Goal: Information Seeking & Learning: Find specific page/section

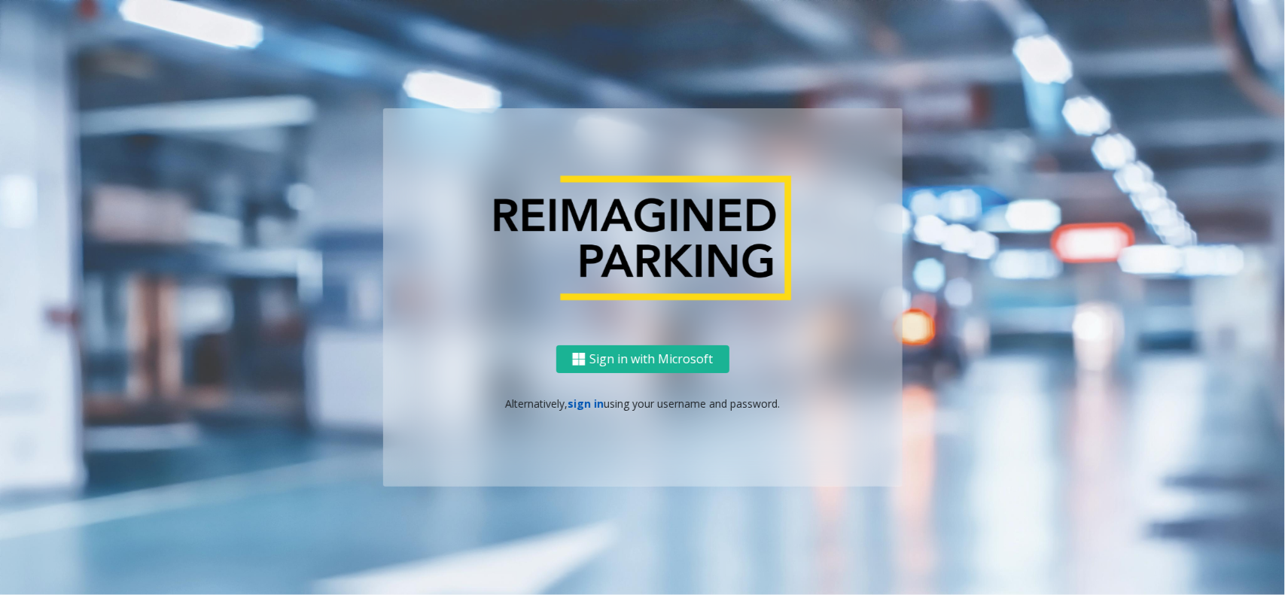
click at [592, 397] on link "sign in" at bounding box center [586, 404] width 36 height 14
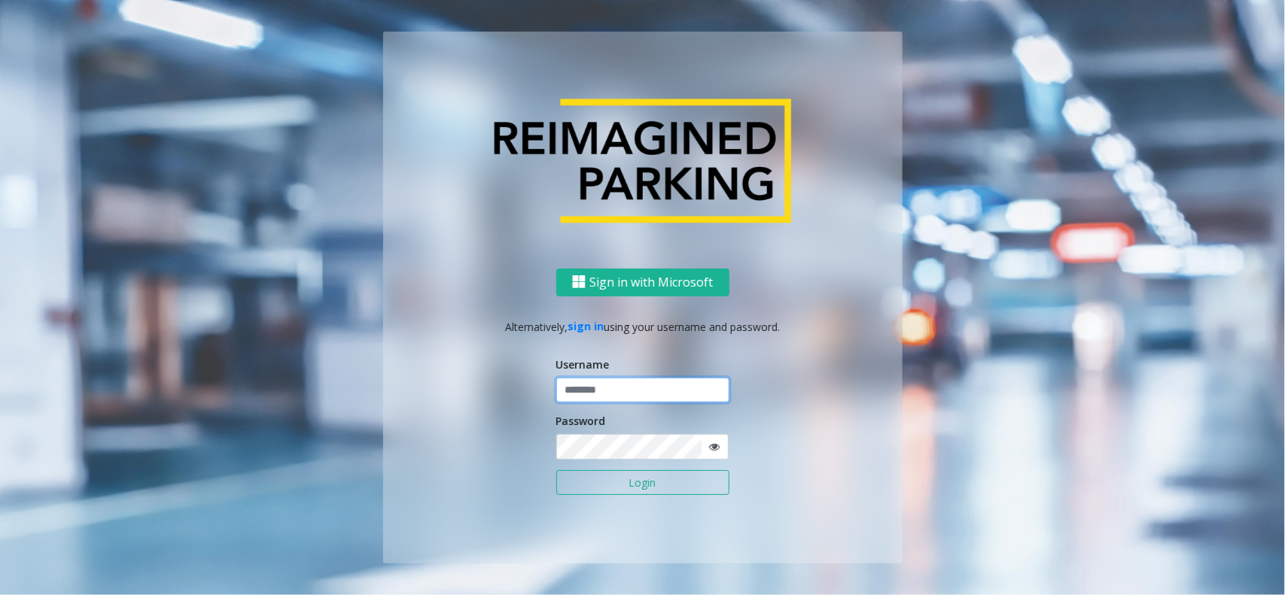
click at [602, 394] on input "text" at bounding box center [642, 391] width 173 height 26
type input "********"
click at [556, 471] on button "Login" at bounding box center [642, 484] width 173 height 26
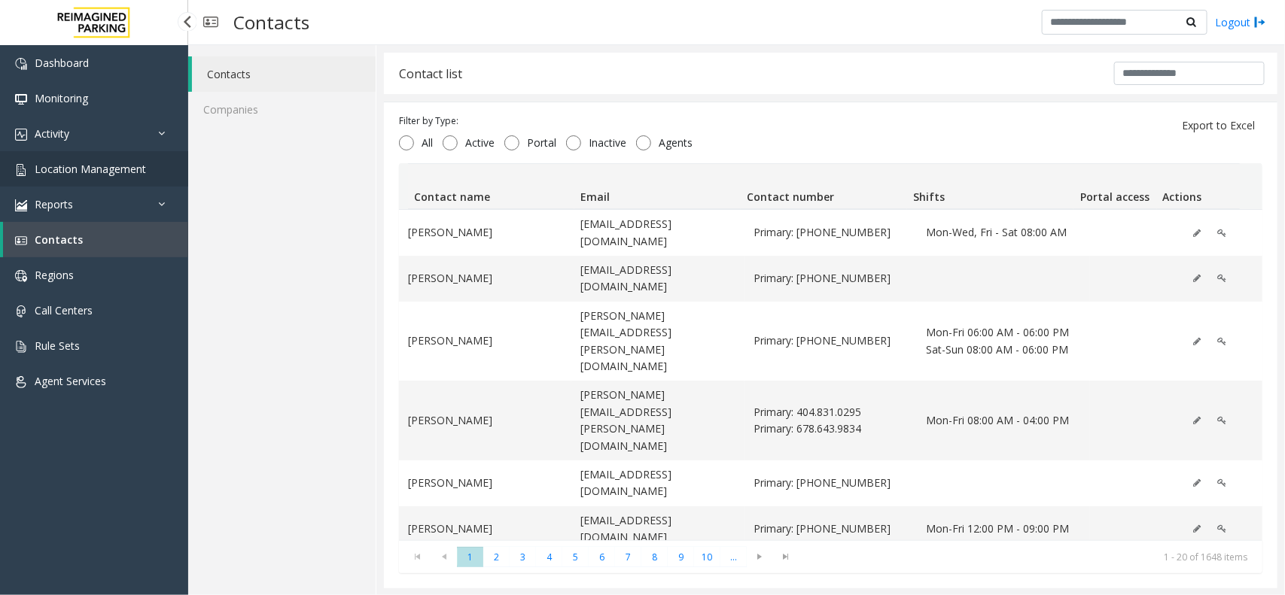
click at [111, 158] on link "Location Management" at bounding box center [94, 168] width 188 height 35
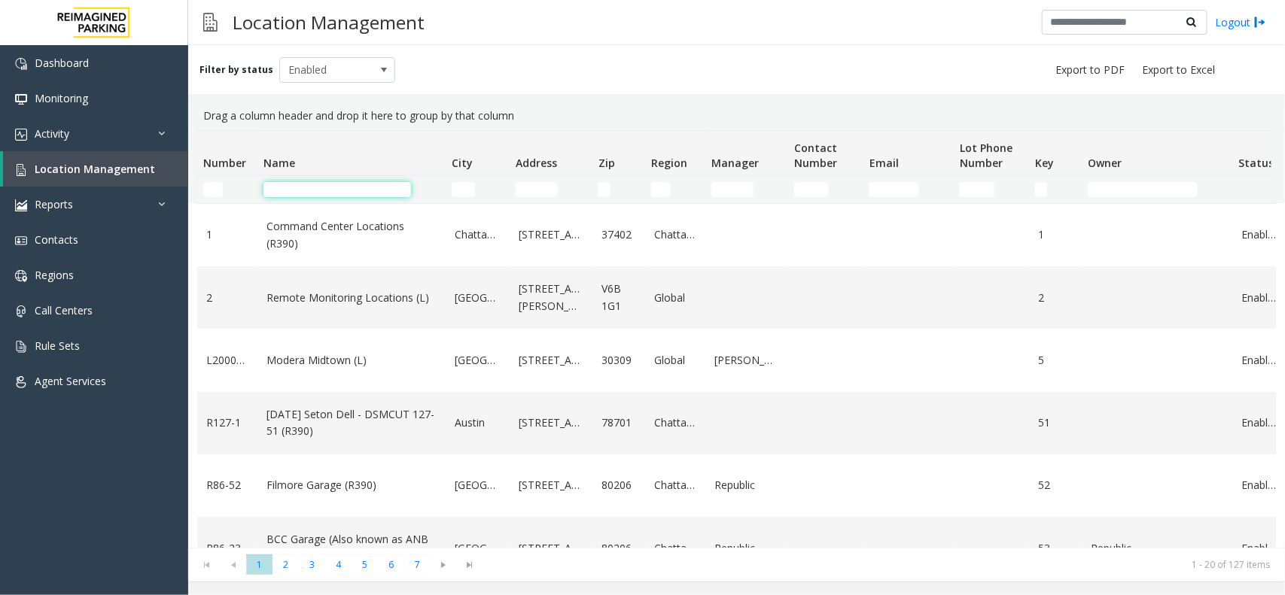
click at [322, 183] on input "Name Filter" at bounding box center [337, 189] width 148 height 15
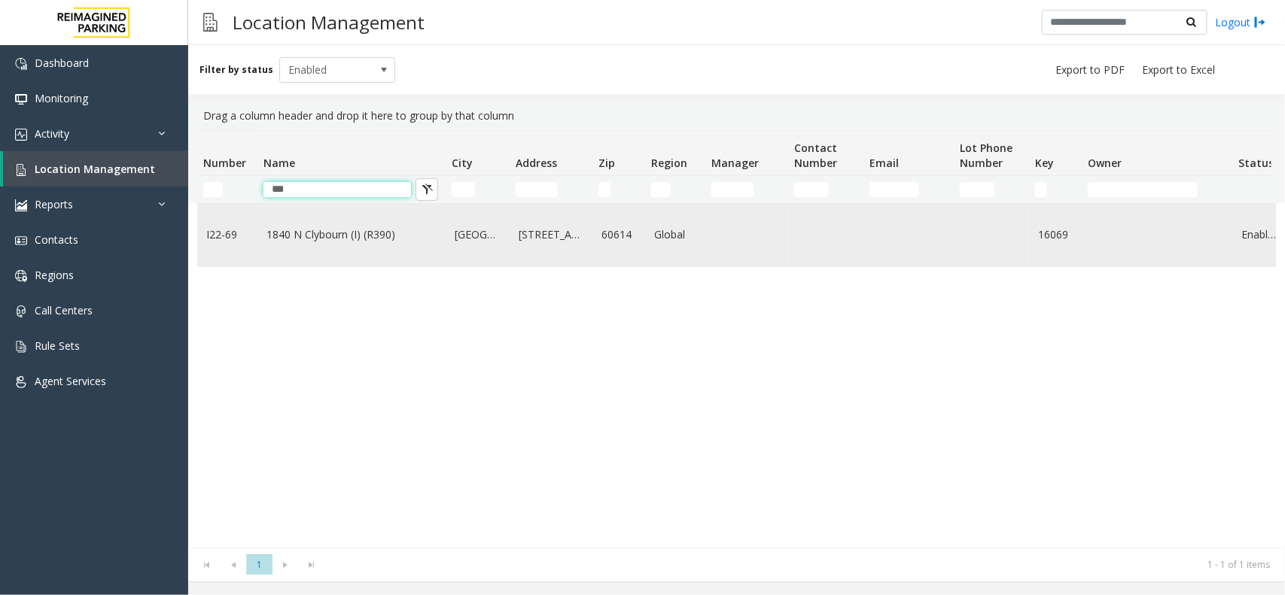
type input "***"
click at [322, 230] on link "1840 N Clybourn (I) (R390)" at bounding box center [351, 235] width 170 height 17
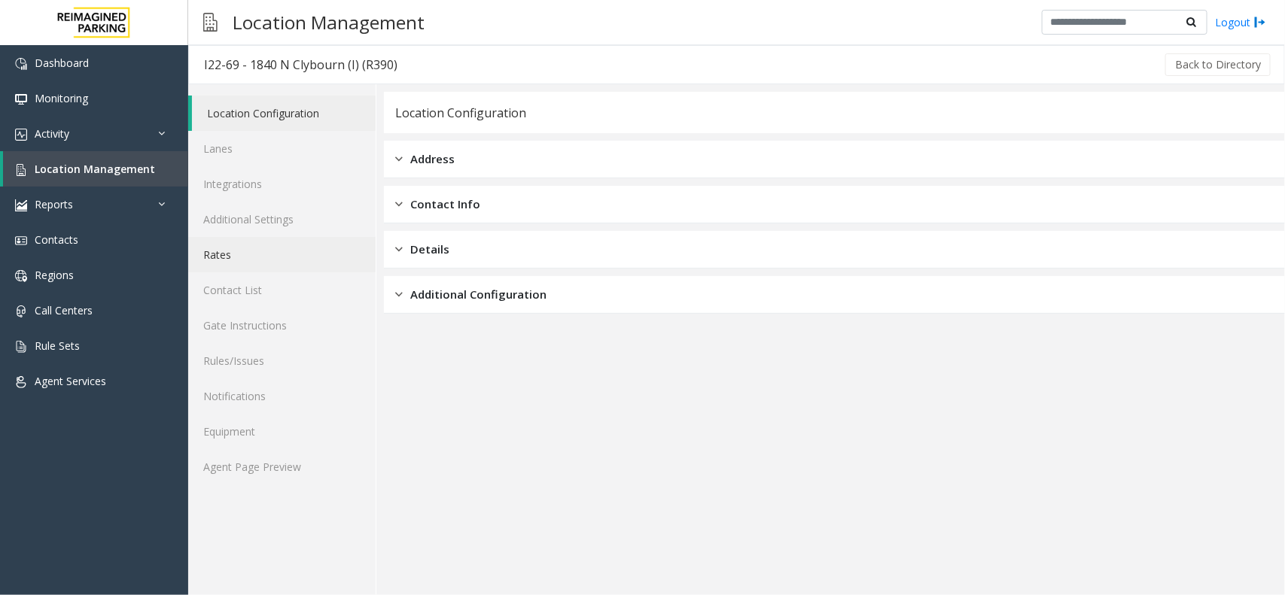
click at [254, 263] on link "Rates" at bounding box center [281, 254] width 187 height 35
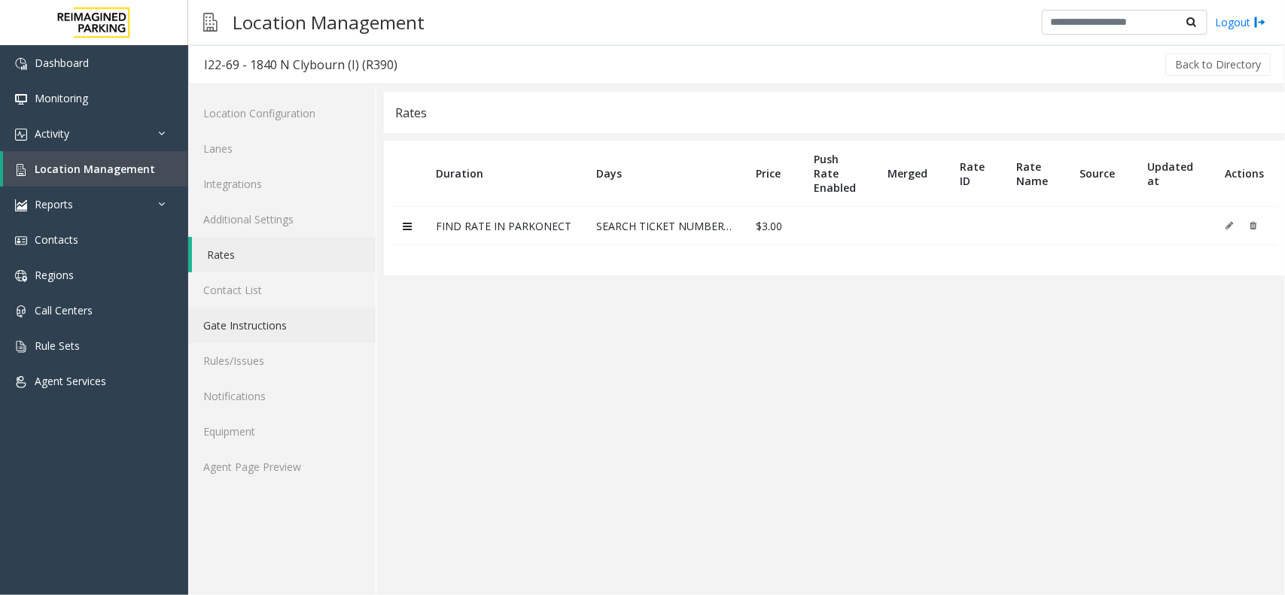
click at [236, 340] on link "Gate Instructions" at bounding box center [281, 325] width 187 height 35
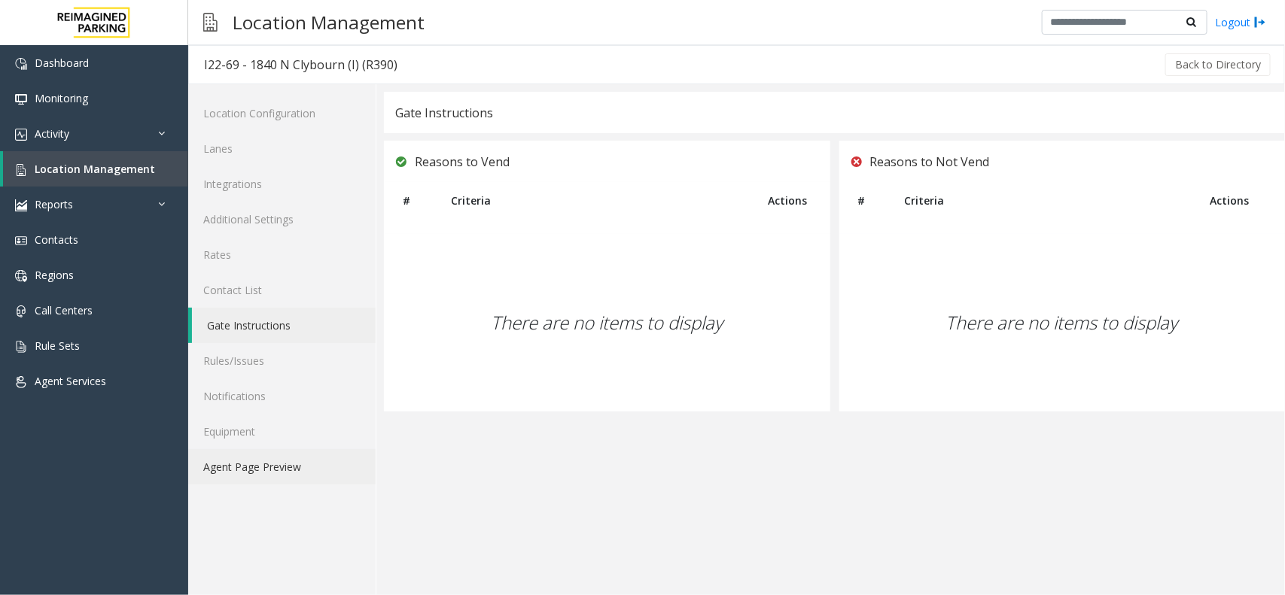
click at [266, 467] on link "Agent Page Preview" at bounding box center [281, 466] width 187 height 35
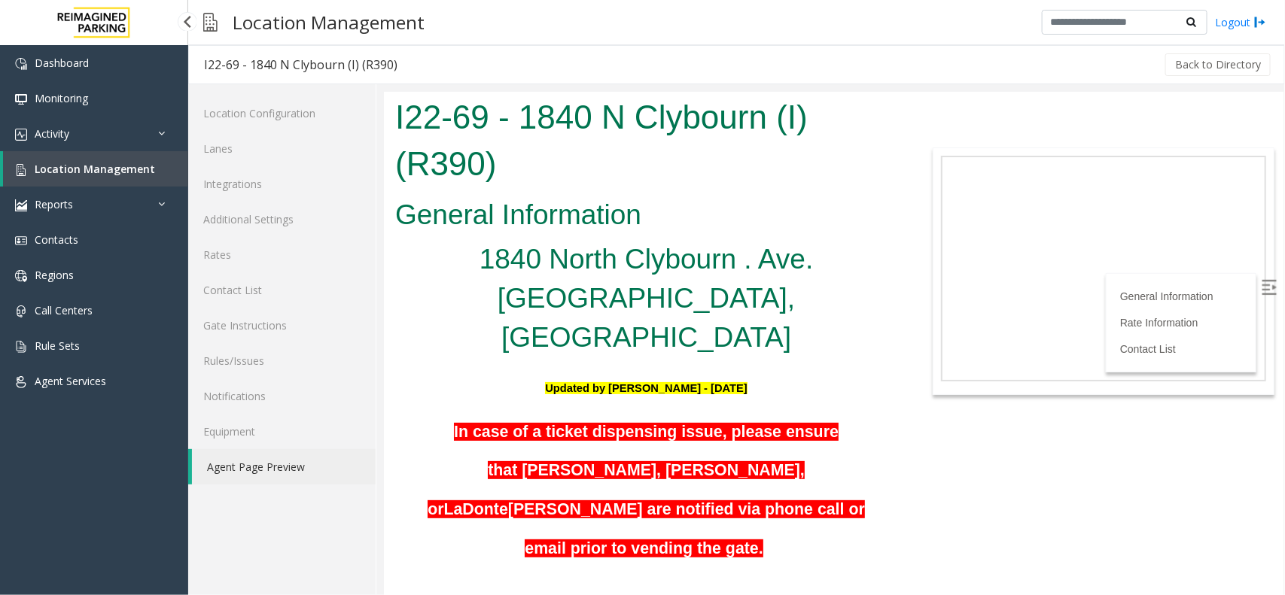
click at [160, 178] on link "Location Management" at bounding box center [95, 168] width 185 height 35
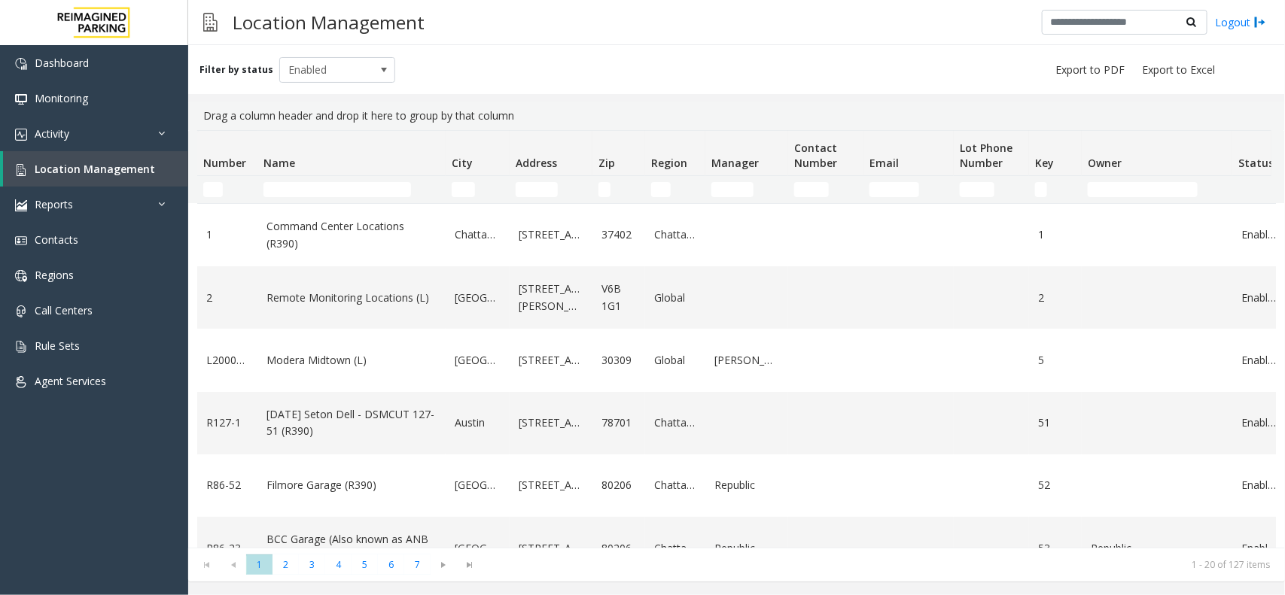
click at [313, 174] on th "Name" at bounding box center [351, 153] width 188 height 45
click at [306, 198] on td "Name Filter" at bounding box center [351, 189] width 188 height 27
click at [310, 193] on input "Name Filter" at bounding box center [337, 189] width 148 height 15
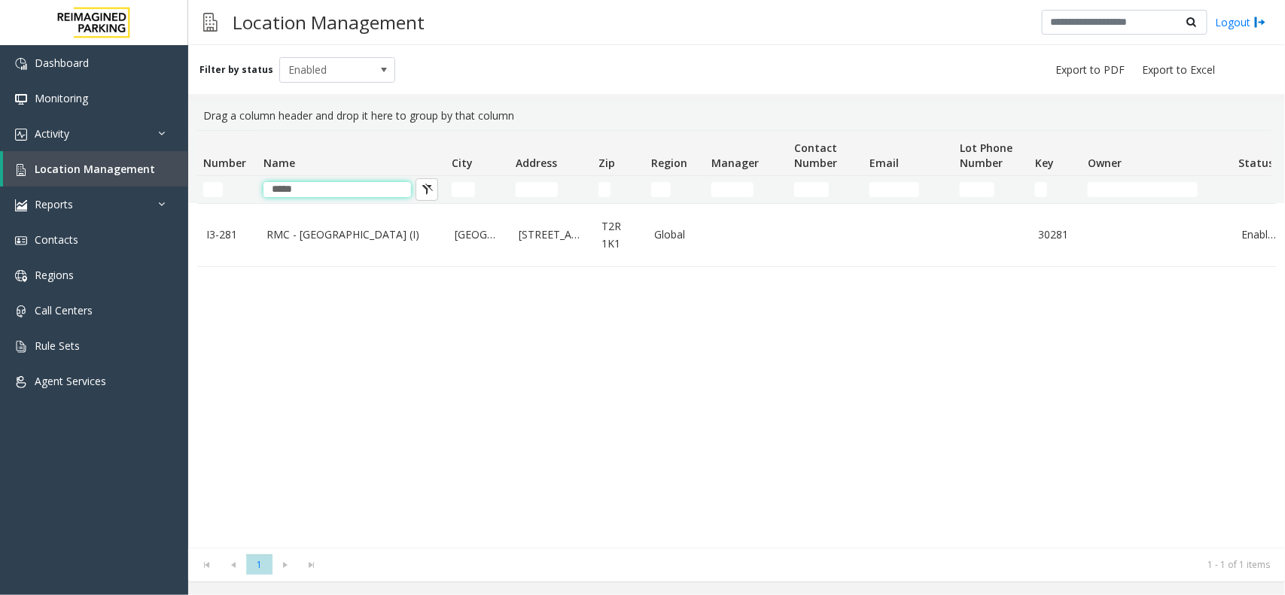
type input "*****"
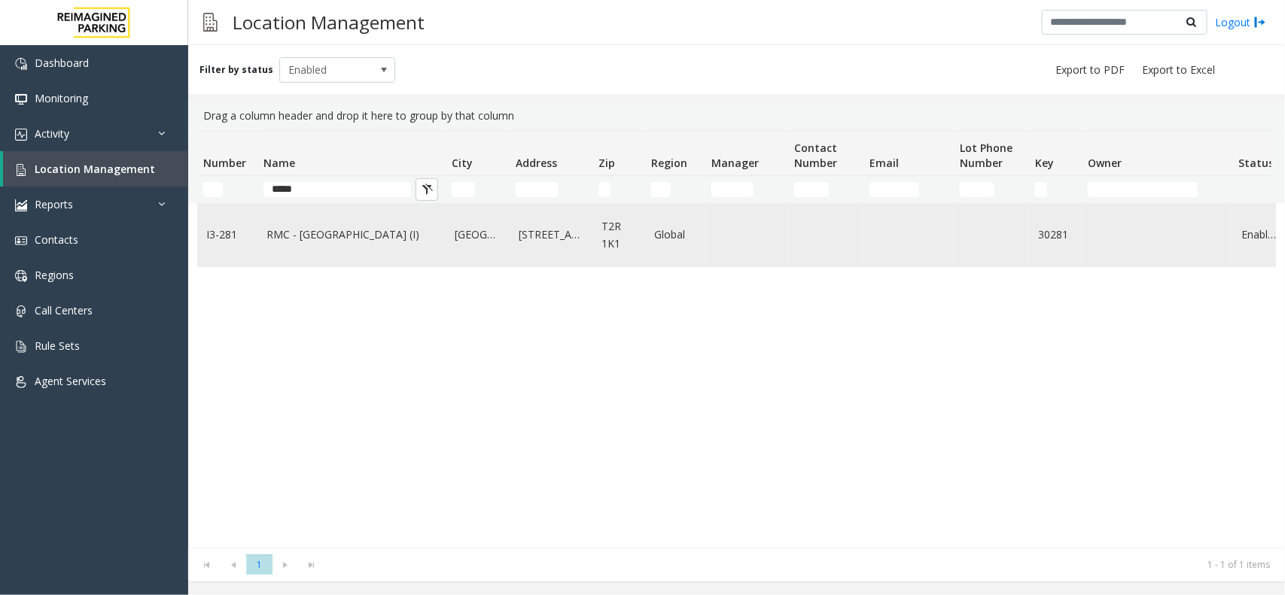
click at [322, 238] on link "RMC - Mount Royal Village (I)" at bounding box center [351, 235] width 170 height 17
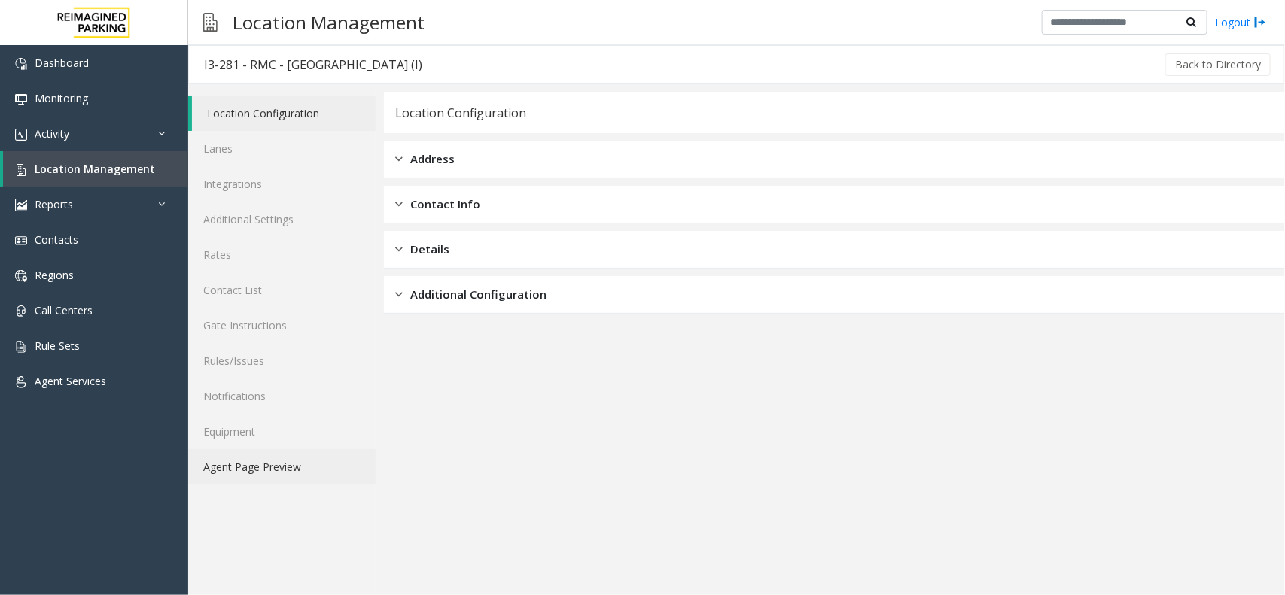
click at [292, 468] on link "Agent Page Preview" at bounding box center [281, 466] width 187 height 35
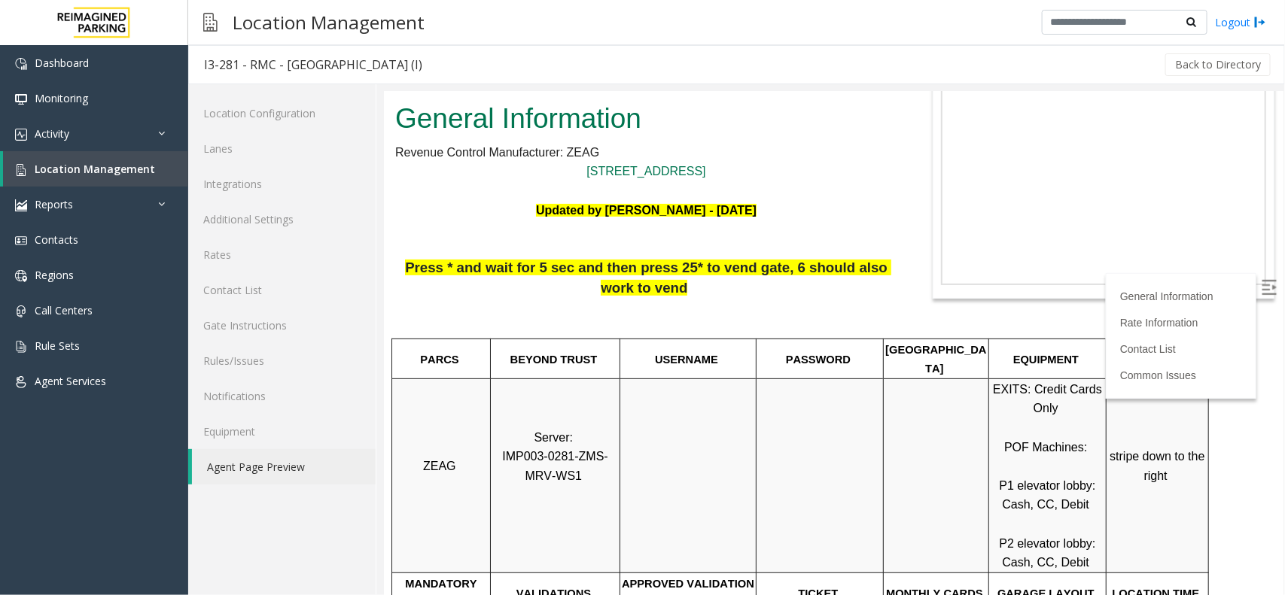
scroll to position [282, 0]
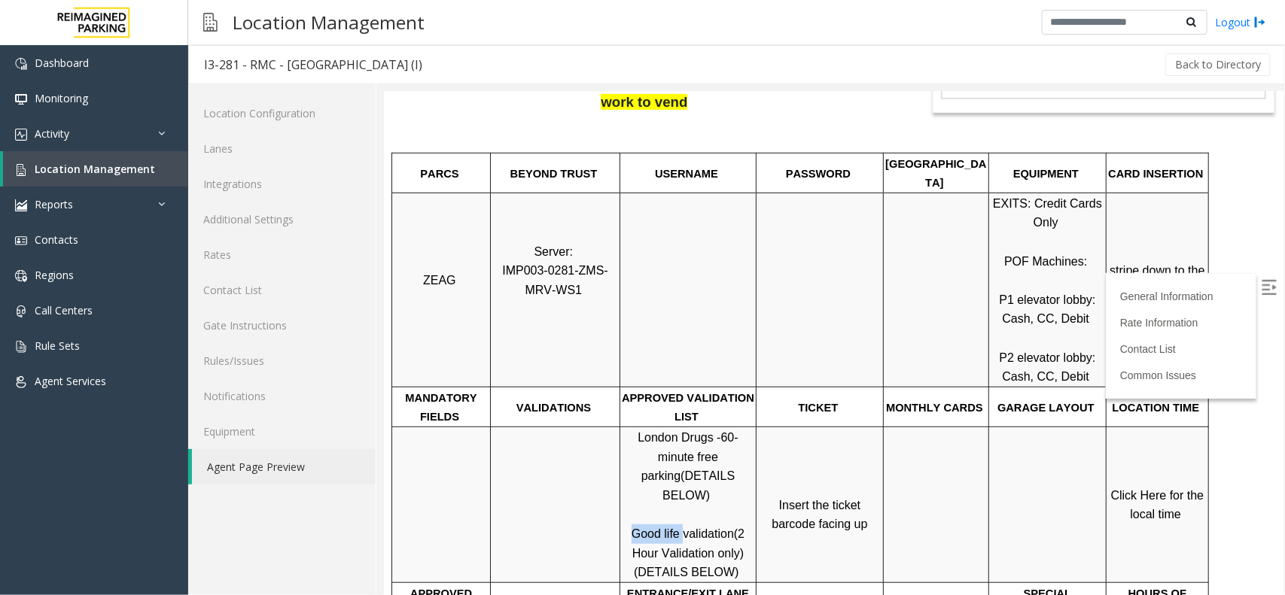
drag, startPoint x: 632, startPoint y: 498, endPoint x: 679, endPoint y: 489, distance: 48.4
click at [679, 489] on p "London Drugs - 60-minute free parking (DETAILS BELOW) Good life validation (2 H…" at bounding box center [687, 505] width 134 height 154
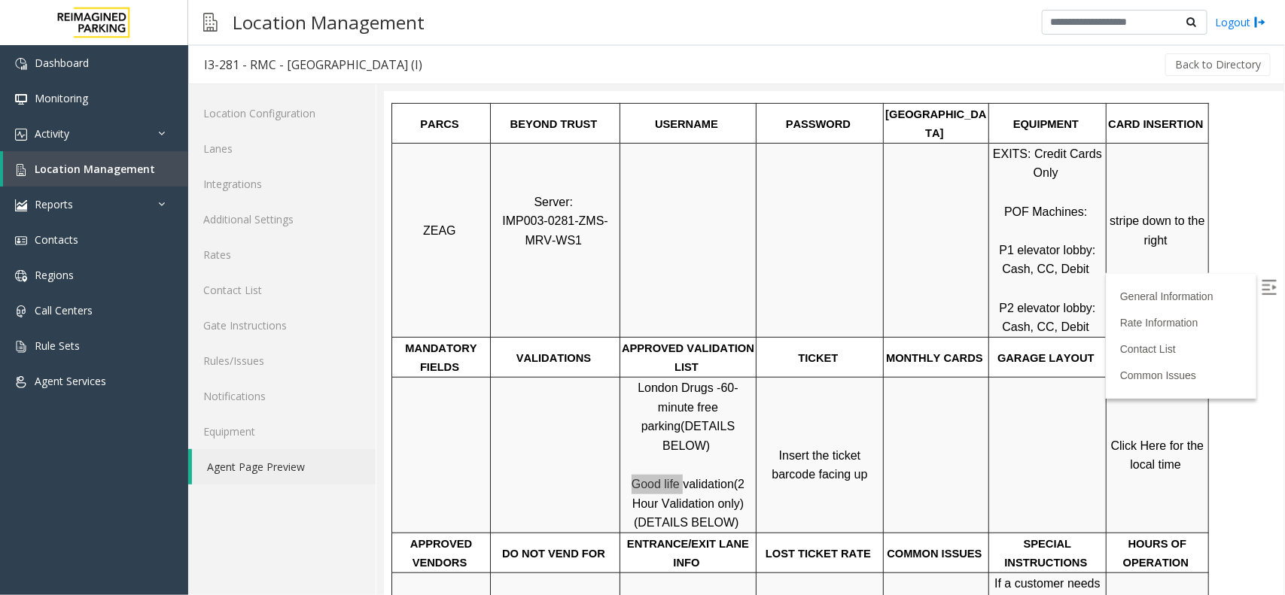
scroll to position [376, 0]
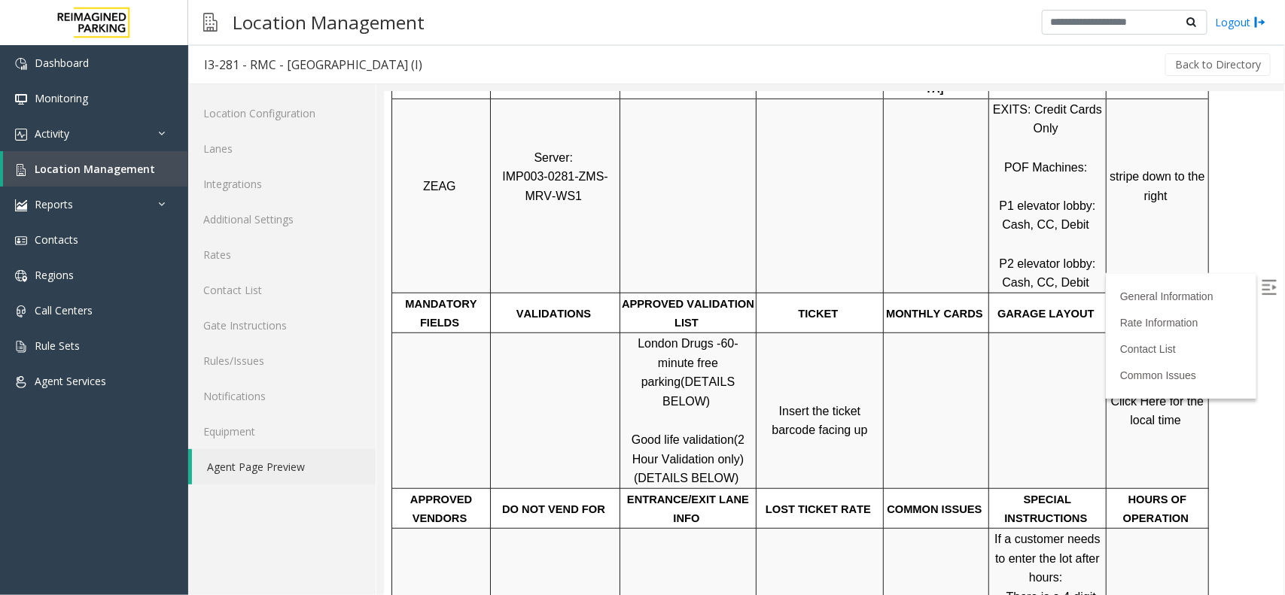
click at [1141, 410] on td "Click Here for the local time" at bounding box center [1157, 411] width 102 height 156
click at [1153, 404] on span "Click Here for the local time" at bounding box center [1158, 410] width 96 height 32
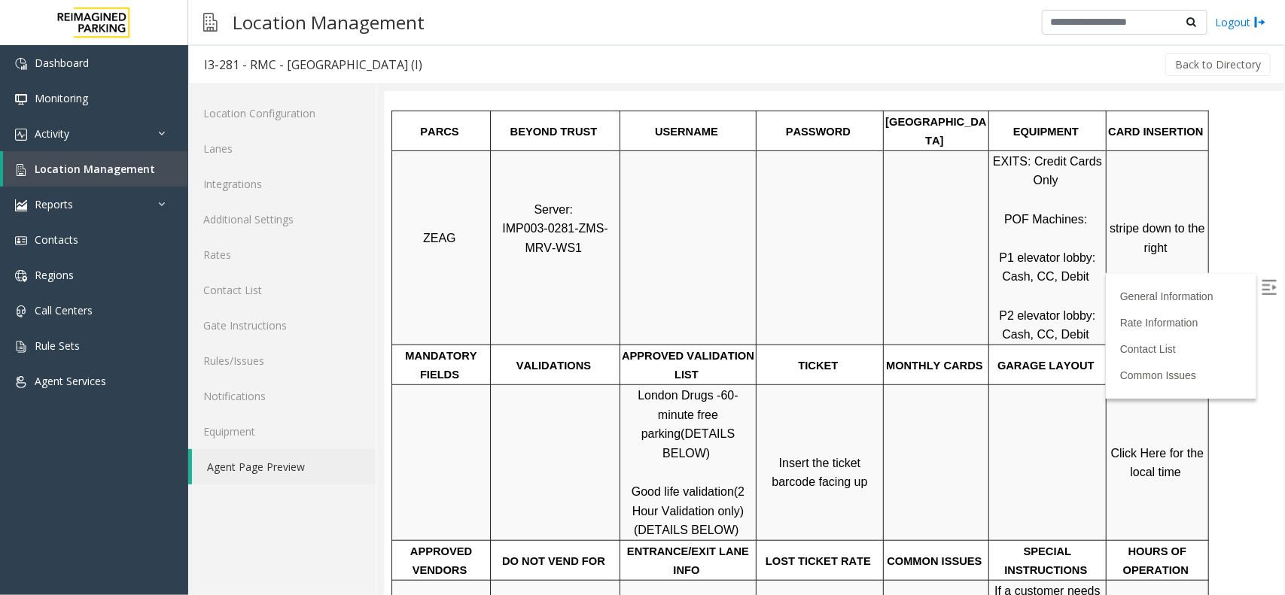
scroll to position [282, 0]
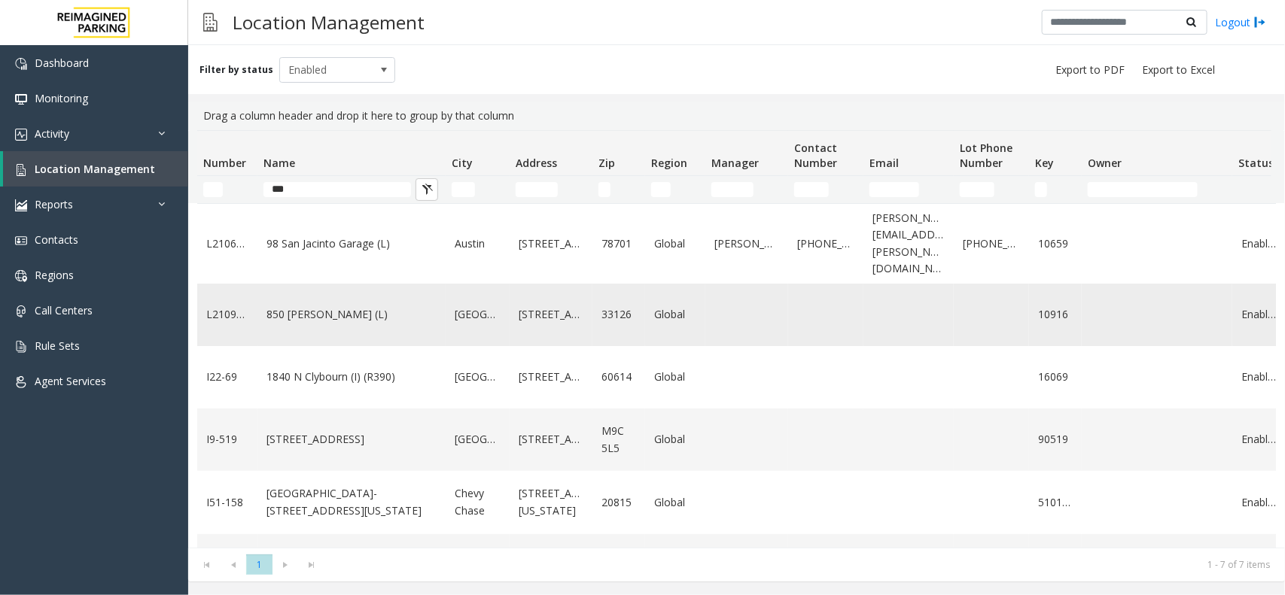
type input "***"
click at [340, 310] on td "850 LeJeune (L)" at bounding box center [351, 315] width 188 height 62
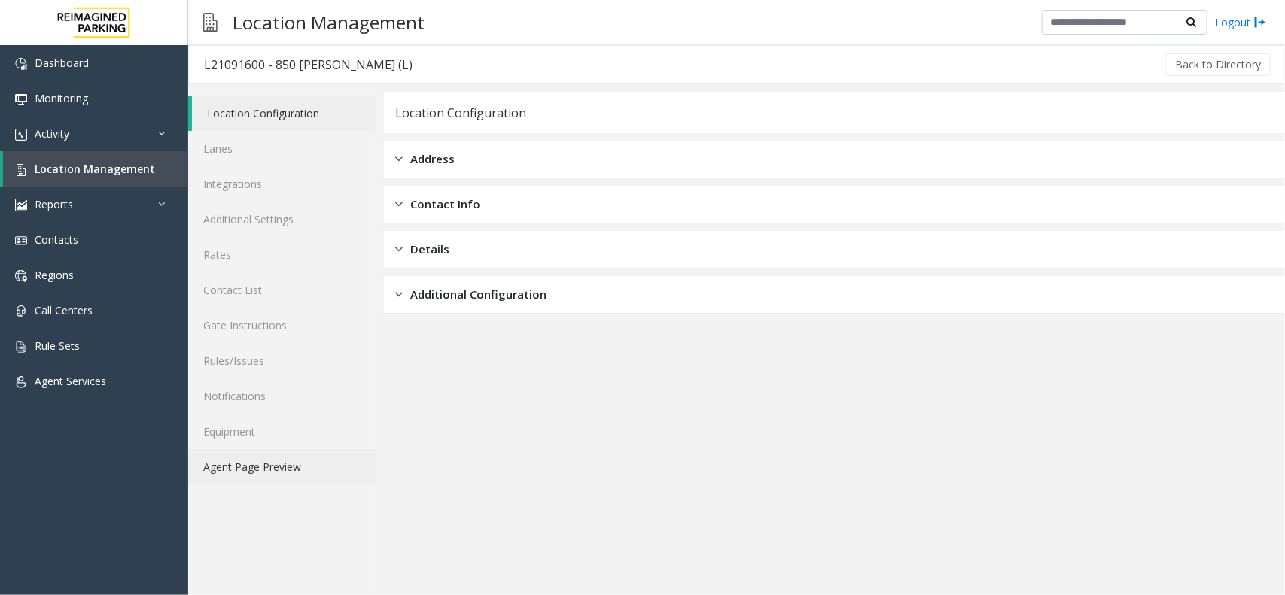
click at [292, 461] on link "Agent Page Preview" at bounding box center [281, 466] width 187 height 35
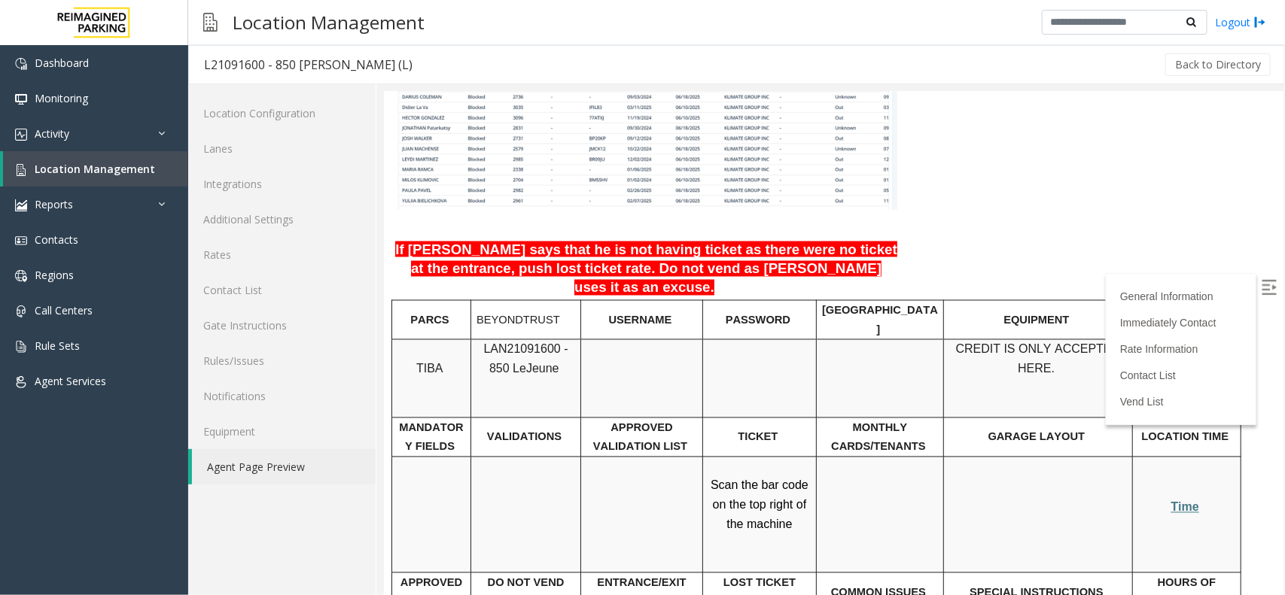
scroll to position [1223, 0]
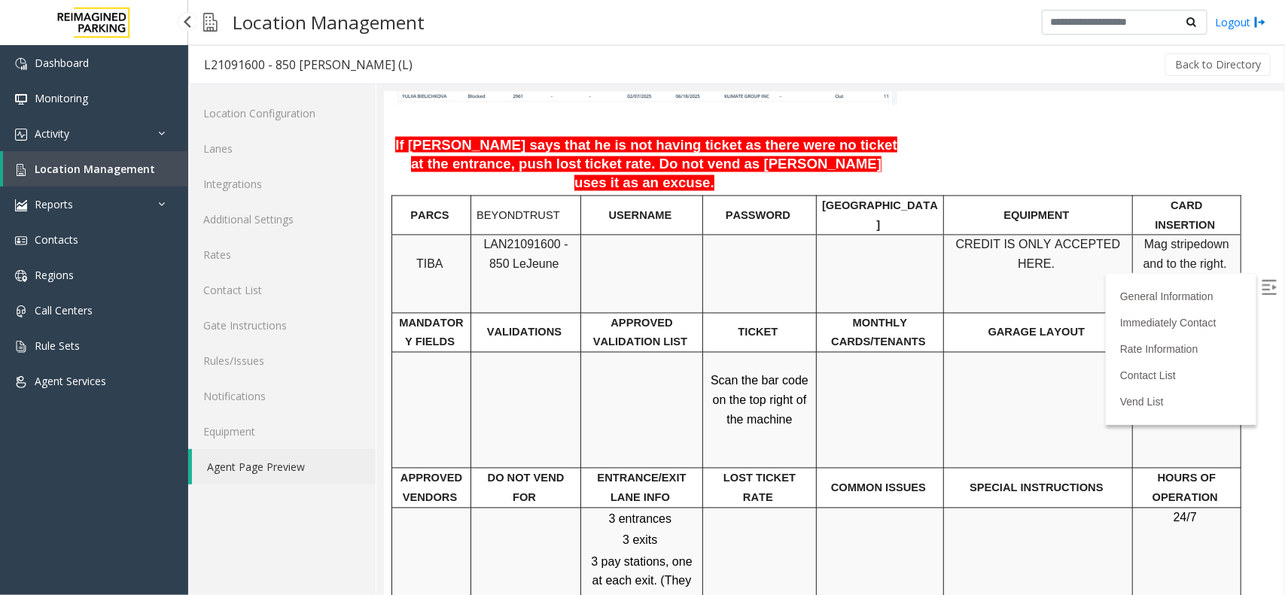
click at [98, 184] on link "Location Management" at bounding box center [95, 168] width 185 height 35
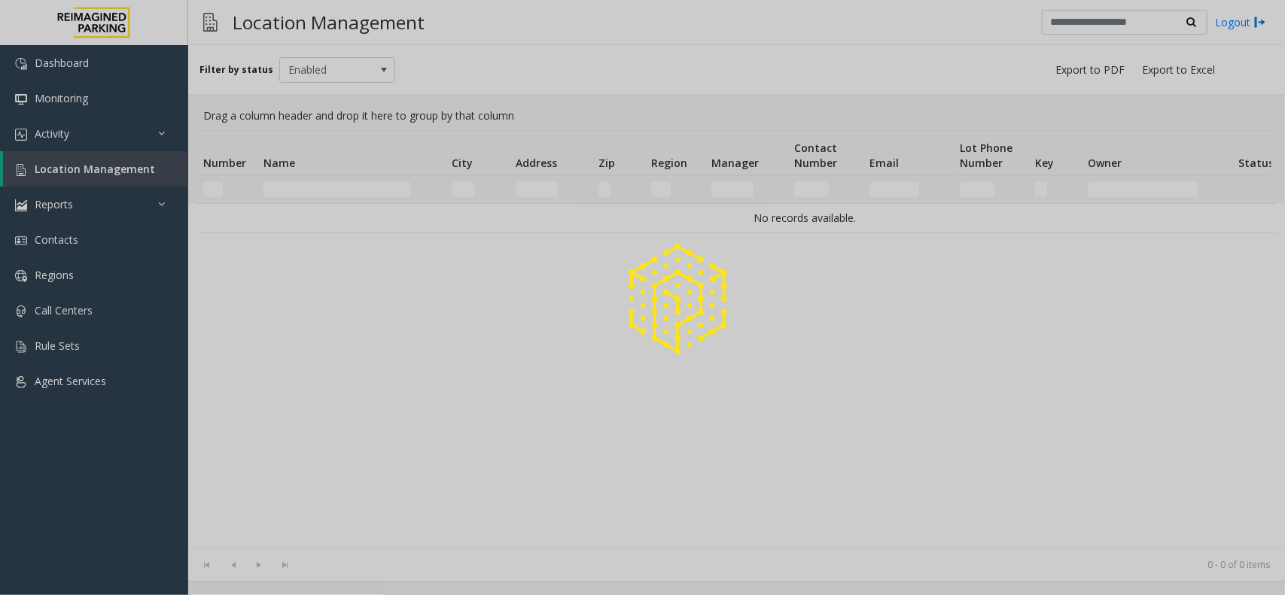
drag, startPoint x: 99, startPoint y: 181, endPoint x: 232, endPoint y: 177, distance: 132.6
click at [99, 181] on div at bounding box center [642, 297] width 1285 height 595
click at [316, 175] on div at bounding box center [642, 297] width 1285 height 595
click at [330, 193] on div at bounding box center [642, 297] width 1285 height 595
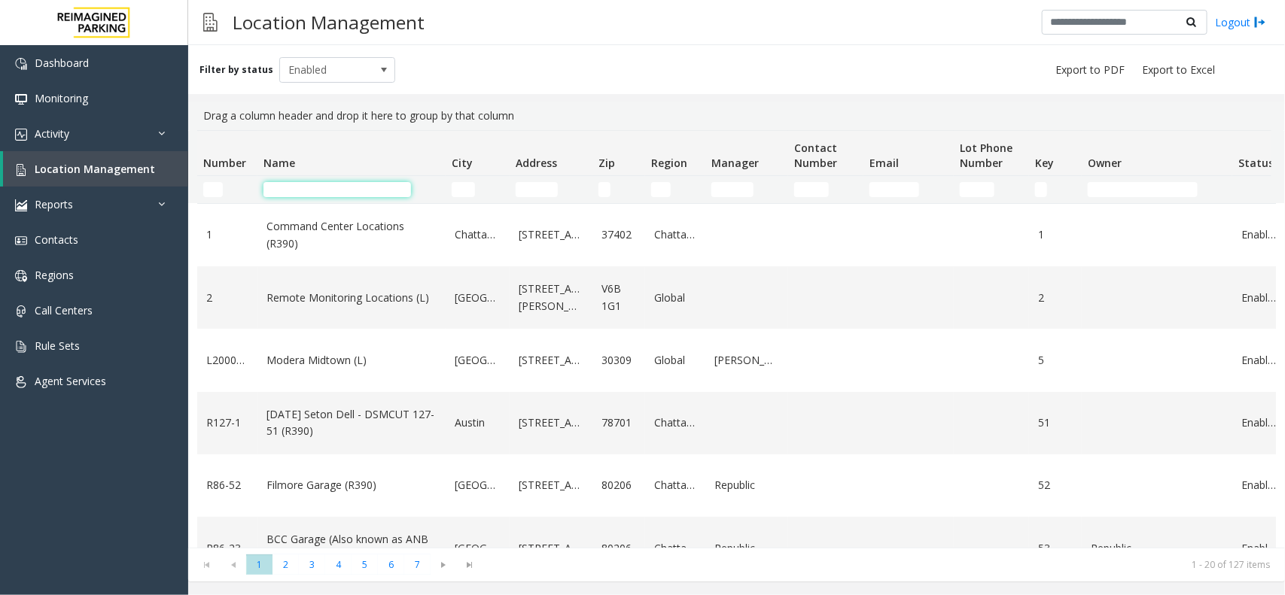
click at [330, 193] on input "Name Filter" at bounding box center [337, 189] width 148 height 15
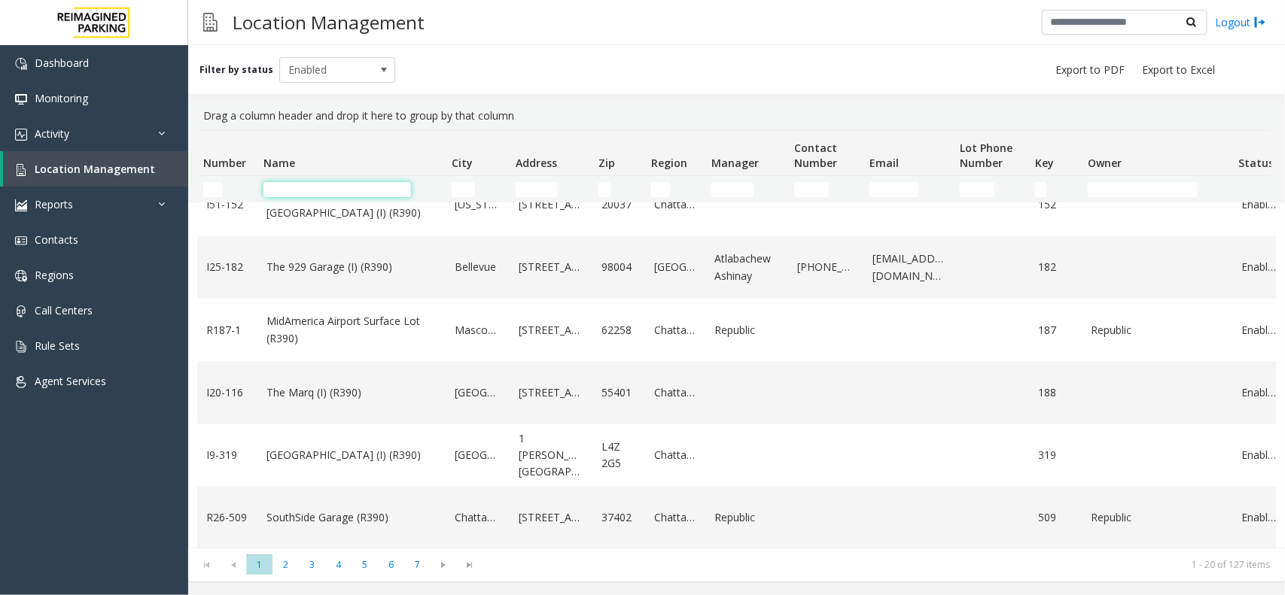
scroll to position [565, 0]
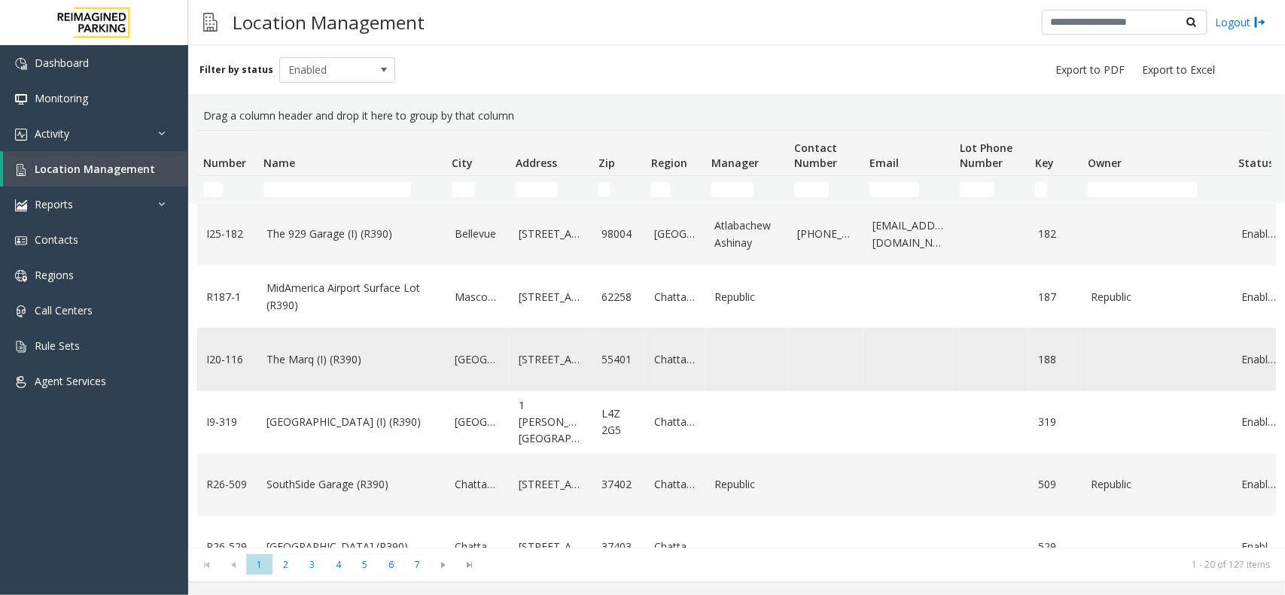
click at [333, 364] on link "The Marq (I) (R390)" at bounding box center [351, 360] width 170 height 17
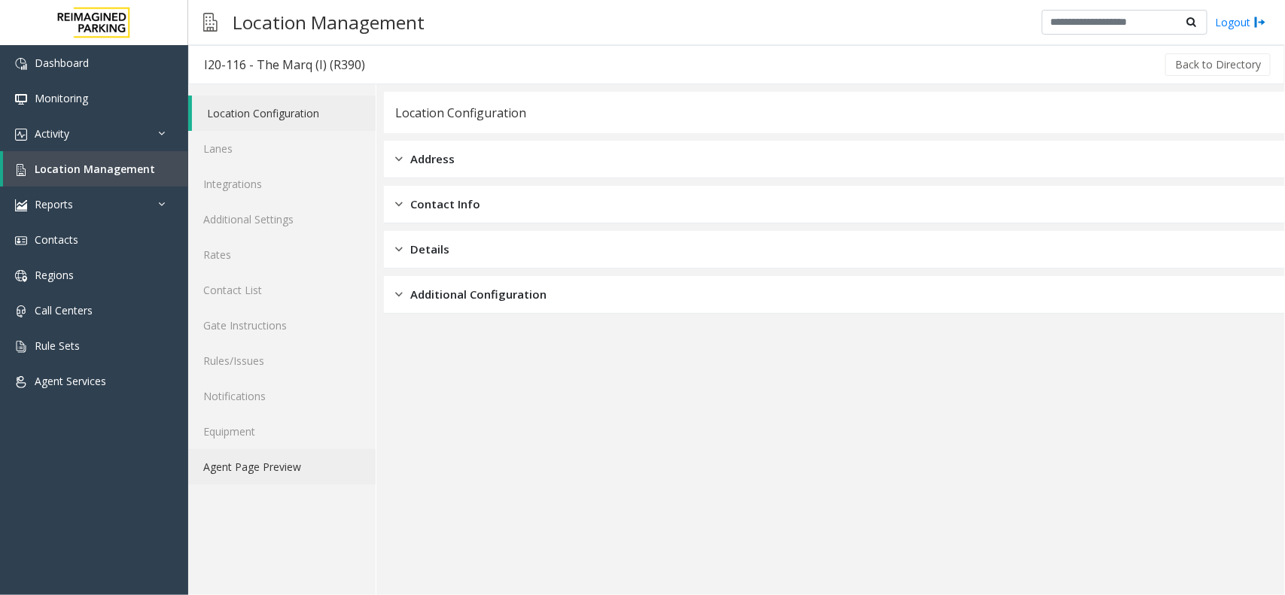
click at [260, 463] on link "Agent Page Preview" at bounding box center [281, 466] width 187 height 35
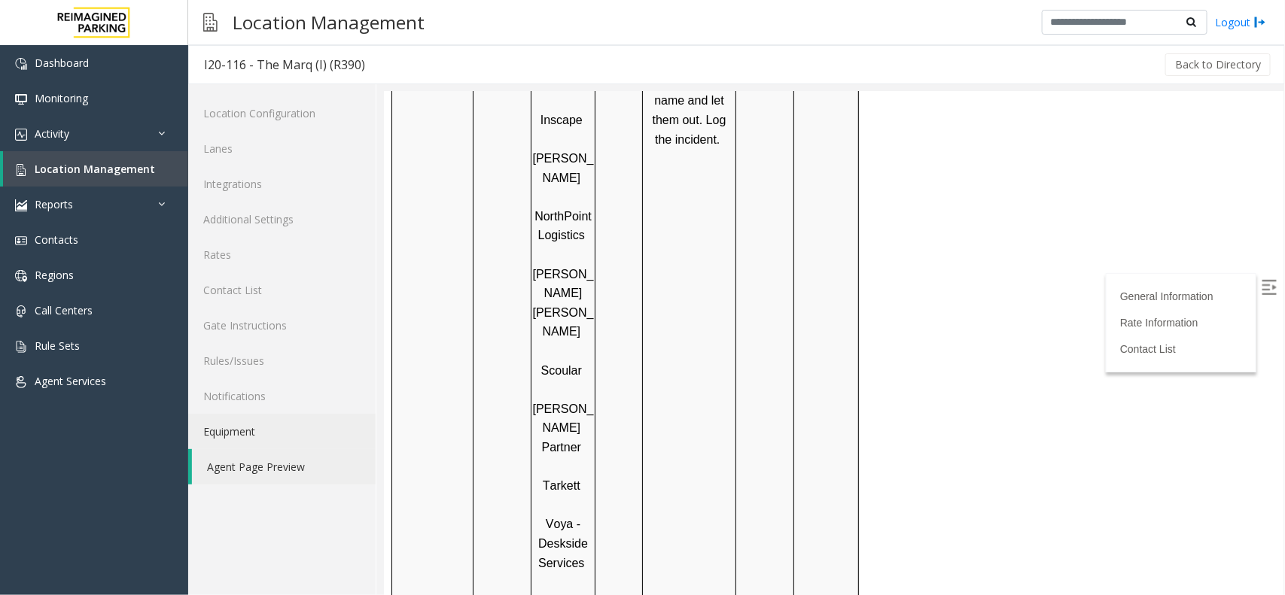
scroll to position [1976, 0]
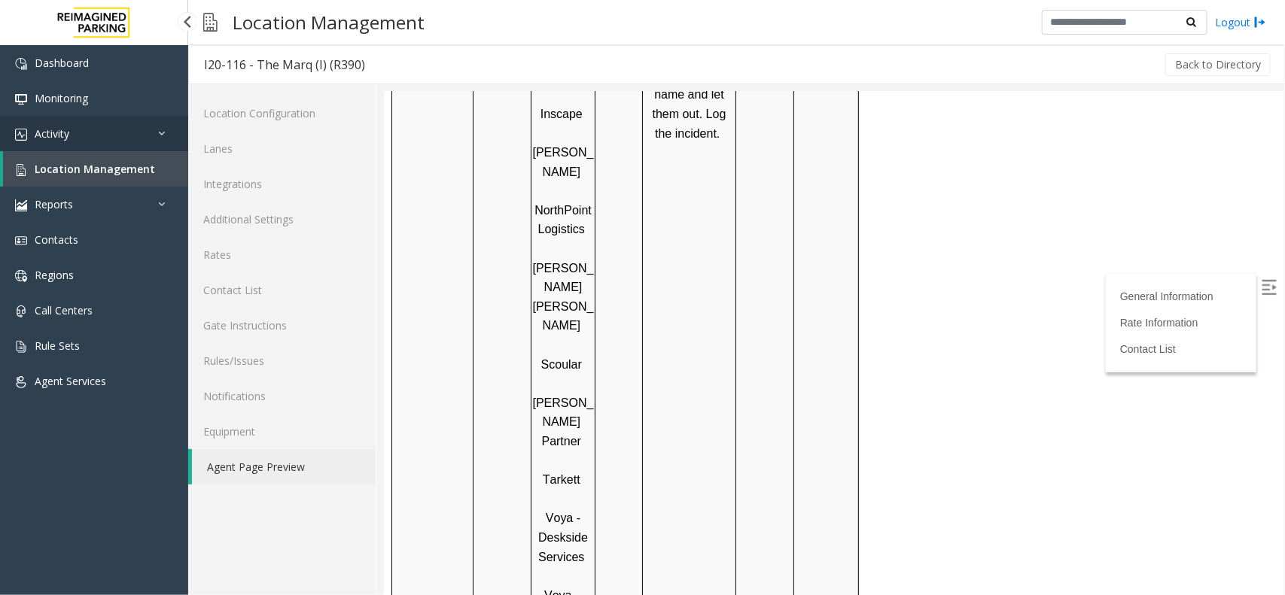
click at [147, 144] on link "Activity" at bounding box center [94, 133] width 188 height 35
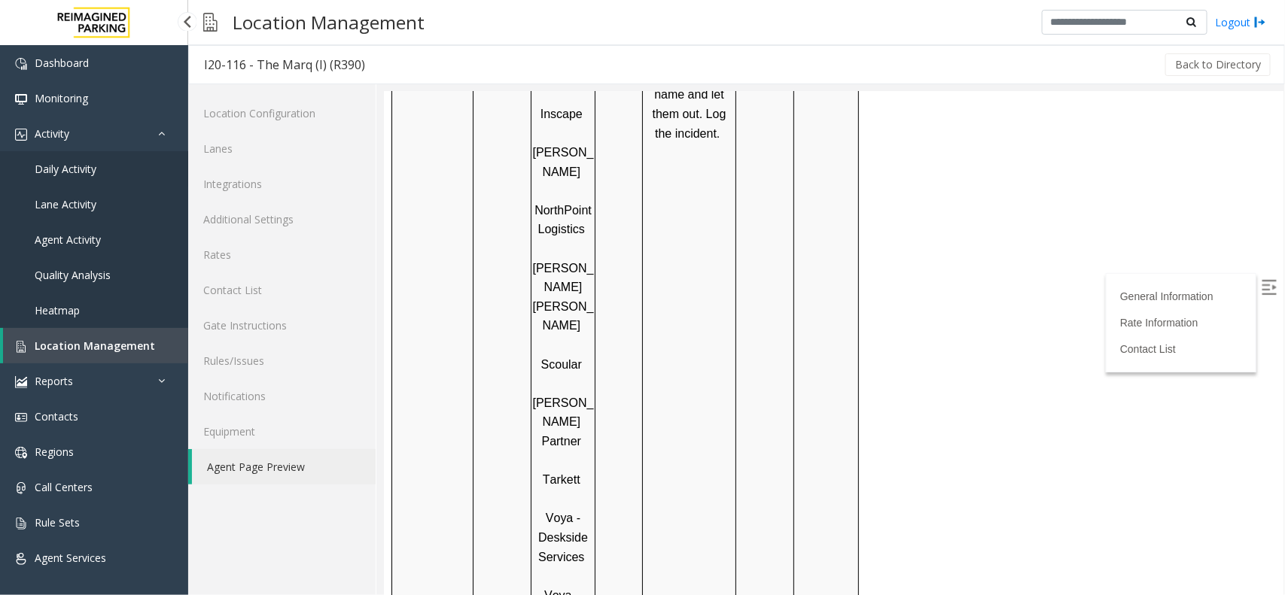
click at [148, 184] on link "Daily Activity" at bounding box center [94, 168] width 188 height 35
click at [147, 148] on link "Activity" at bounding box center [94, 133] width 188 height 35
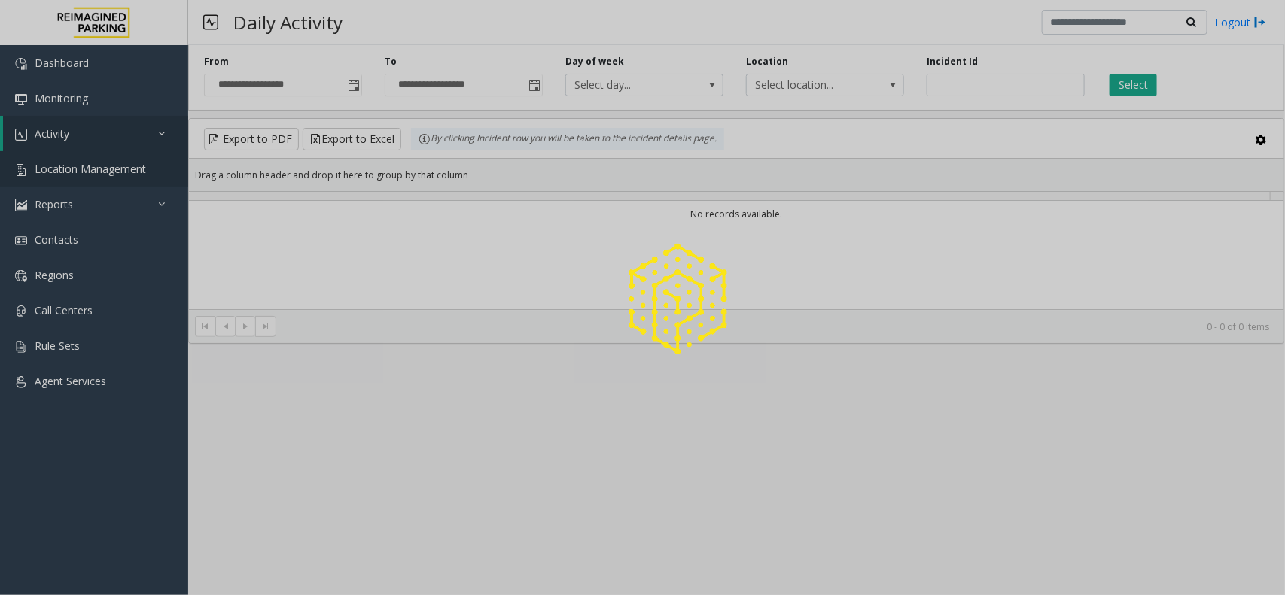
click at [141, 175] on div at bounding box center [642, 297] width 1285 height 595
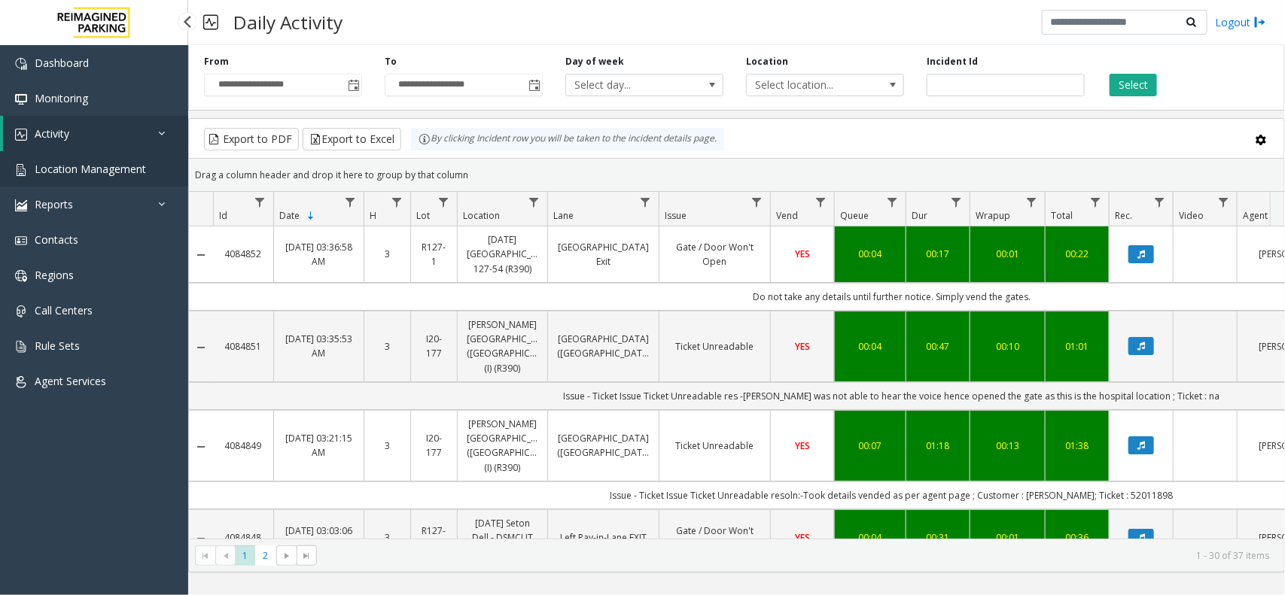
click at [115, 168] on span "Location Management" at bounding box center [90, 169] width 111 height 14
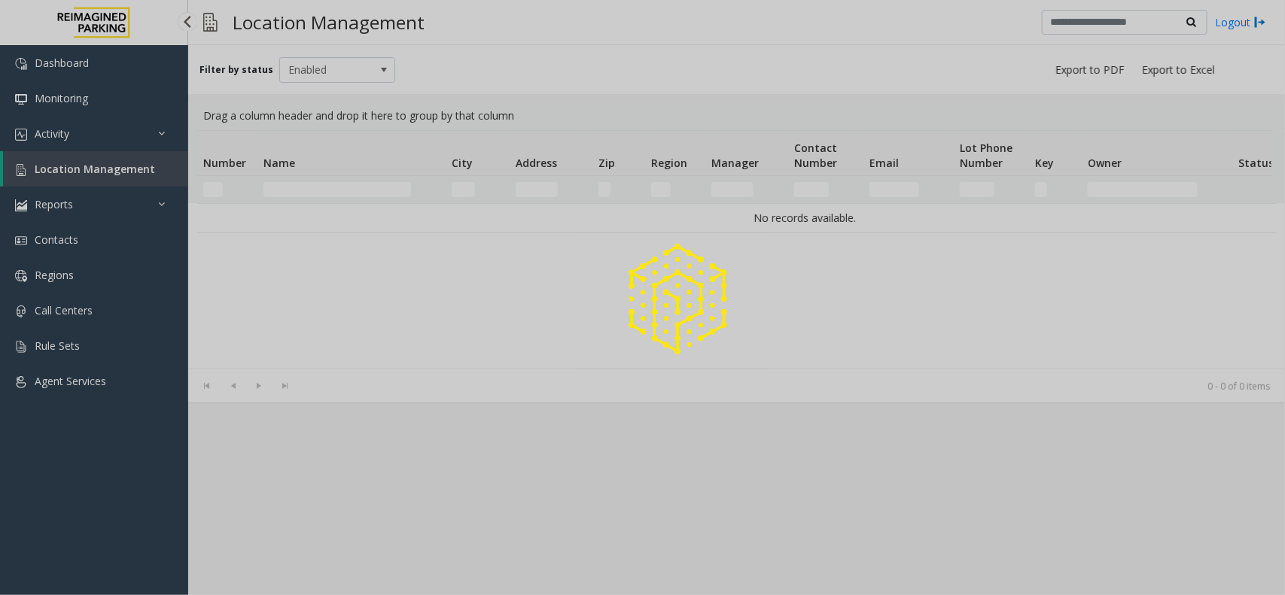
click at [115, 168] on div at bounding box center [642, 297] width 1285 height 595
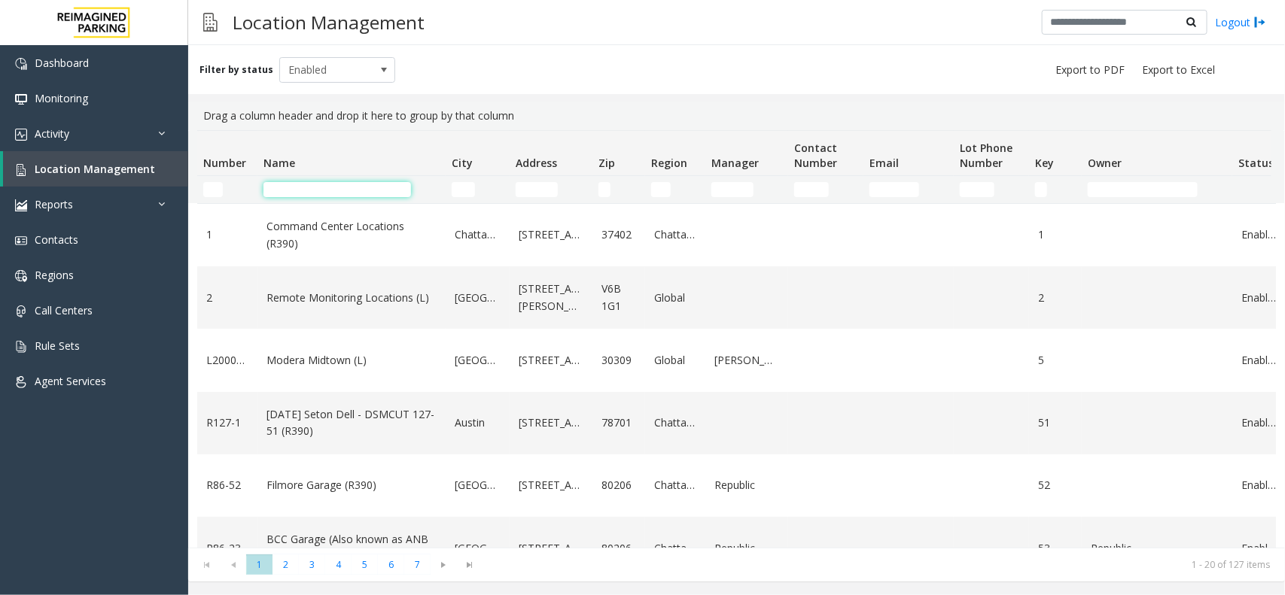
click at [309, 189] on input "Name Filter" at bounding box center [337, 189] width 148 height 15
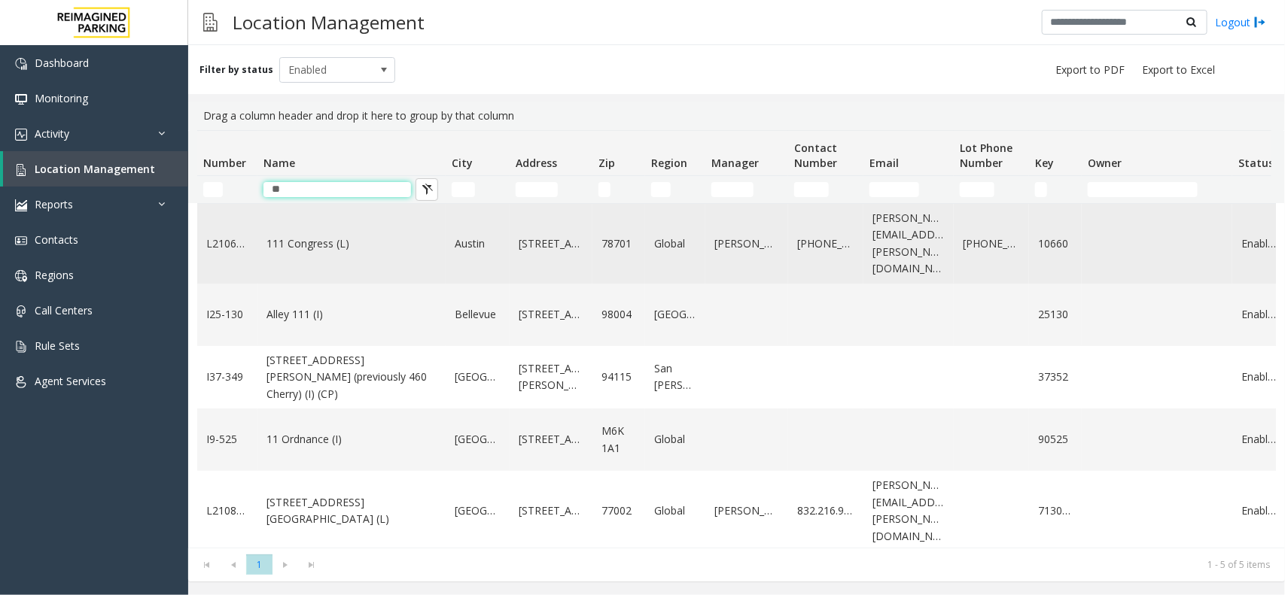
type input "**"
click at [306, 236] on link "111 Congress (L)" at bounding box center [351, 244] width 170 height 17
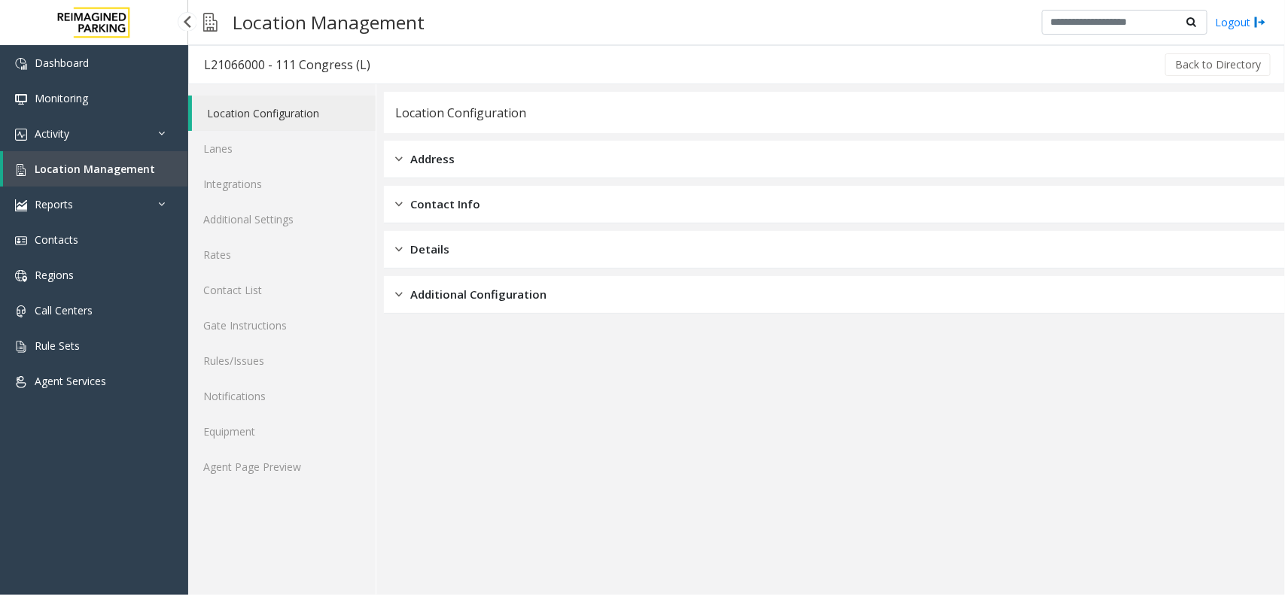
click at [163, 175] on link "Location Management" at bounding box center [95, 168] width 185 height 35
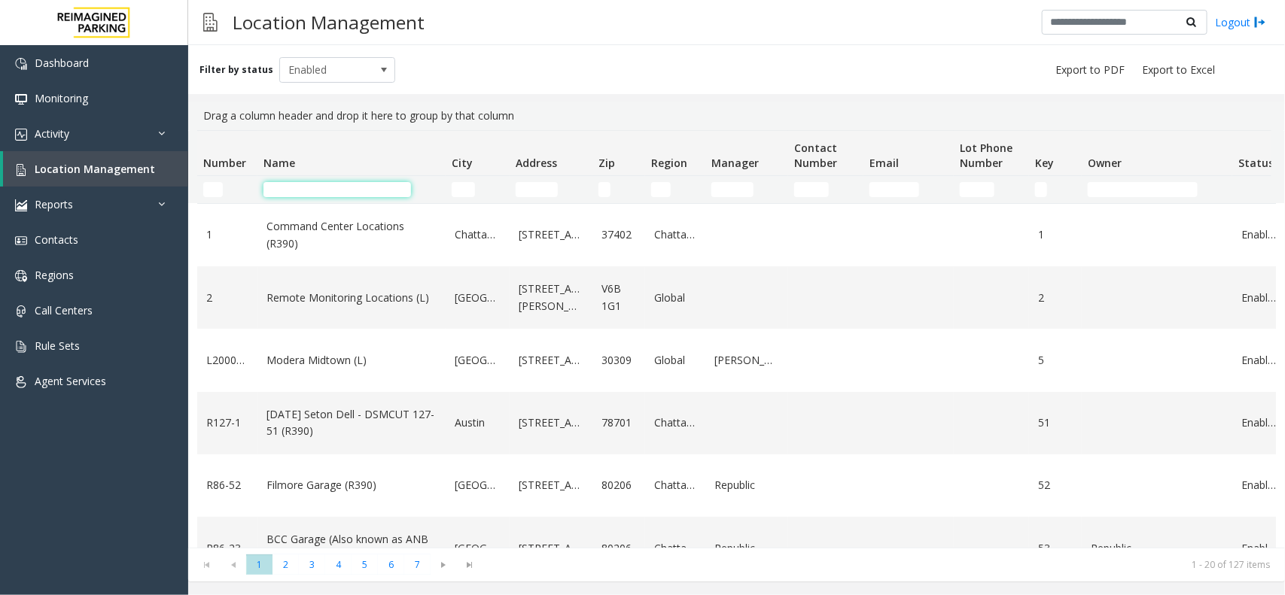
click at [294, 183] on input "Name Filter" at bounding box center [337, 189] width 148 height 15
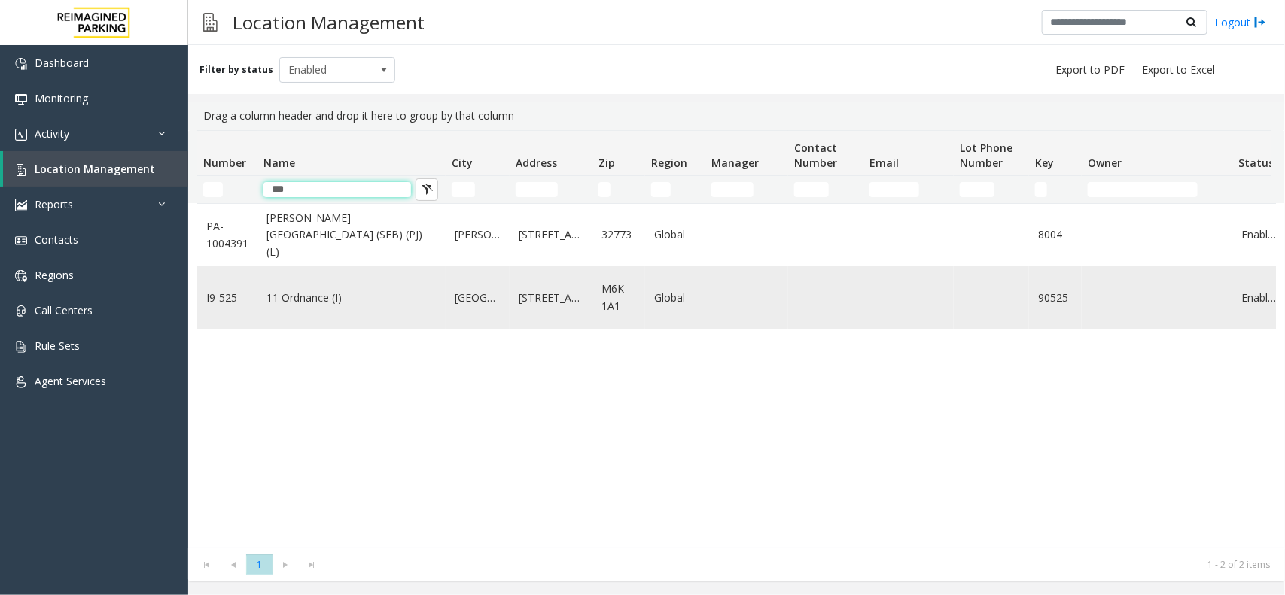
type input "***"
click at [352, 291] on link "11 Ordnance (I)" at bounding box center [351, 298] width 170 height 17
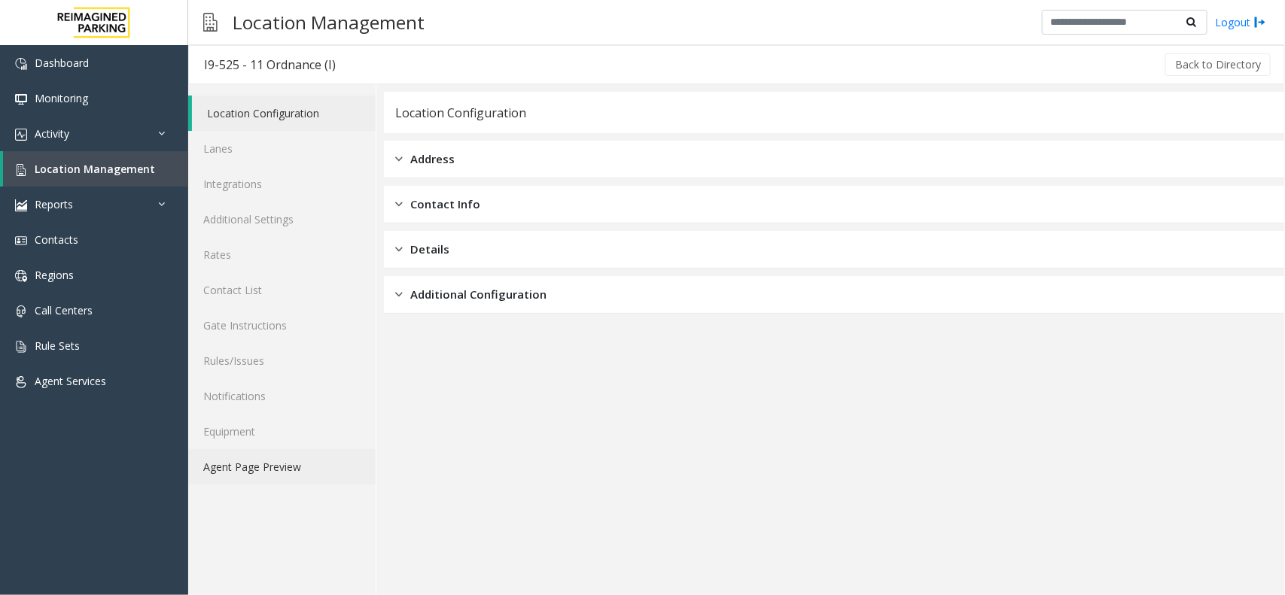
click at [282, 465] on link "Agent Page Preview" at bounding box center [281, 466] width 187 height 35
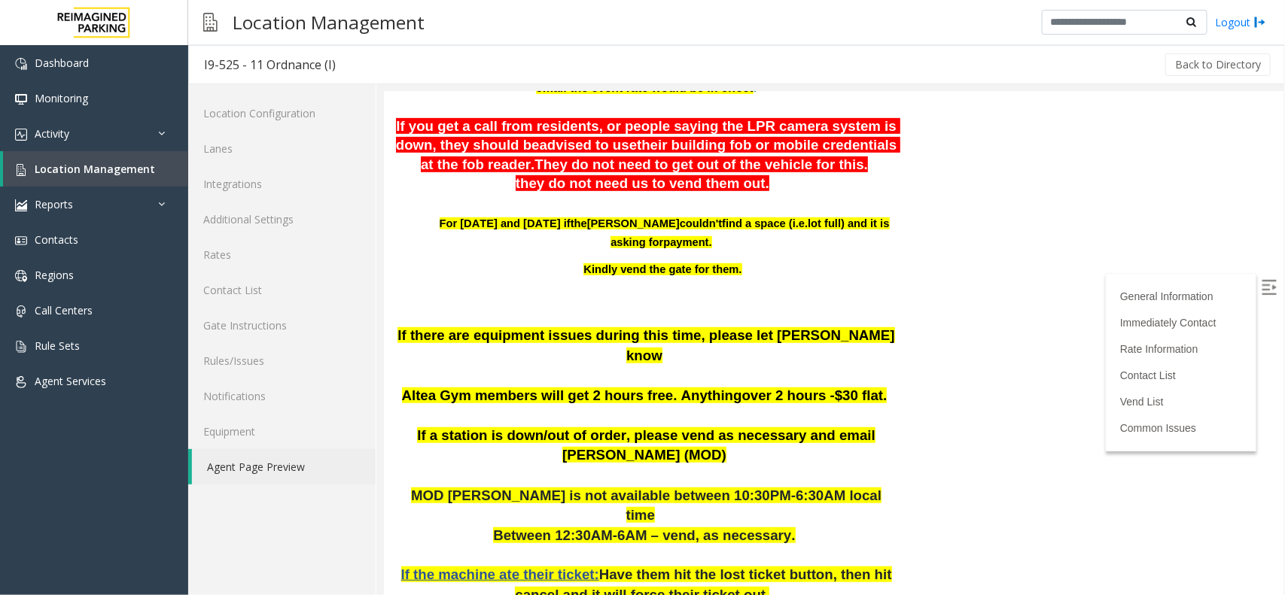
scroll to position [376, 0]
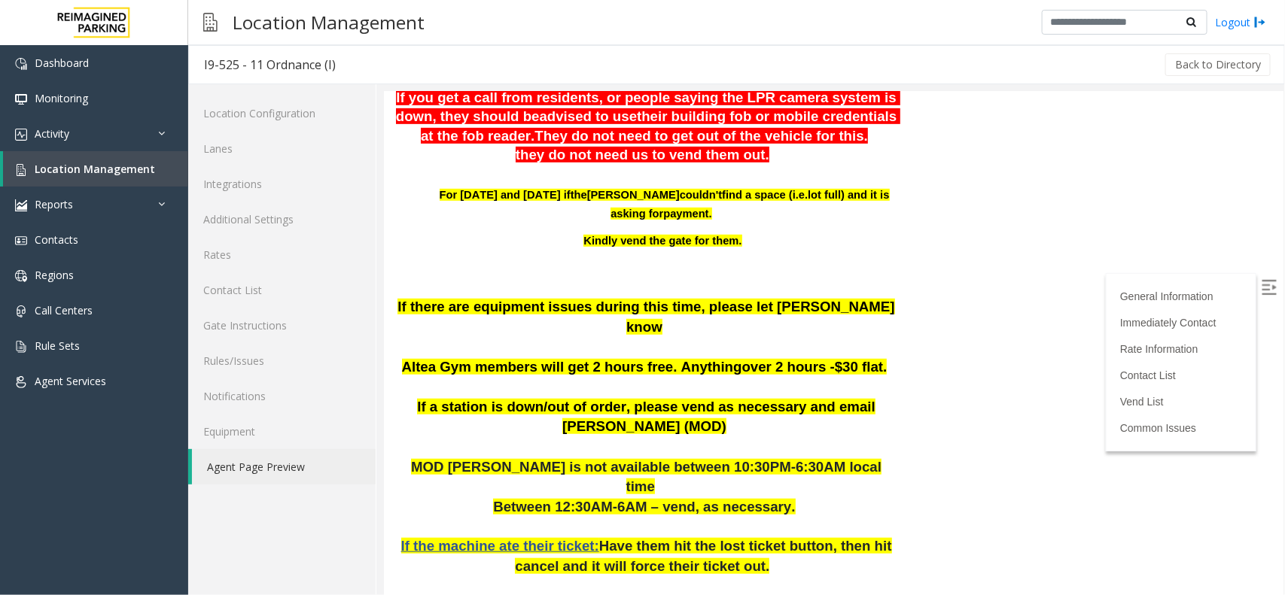
drag, startPoint x: 806, startPoint y: 368, endPoint x: 854, endPoint y: 364, distance: 47.6
click at [854, 364] on span "Altea Gym members will get 2 hours free. Anything over 2 hours - $30 flat." at bounding box center [644, 366] width 486 height 16
click at [886, 366] on span at bounding box center [888, 366] width 4 height 16
drag, startPoint x: 852, startPoint y: 368, endPoint x: 812, endPoint y: 372, distance: 40.1
click at [834, 372] on span "$30 flat." at bounding box center [860, 366] width 52 height 16
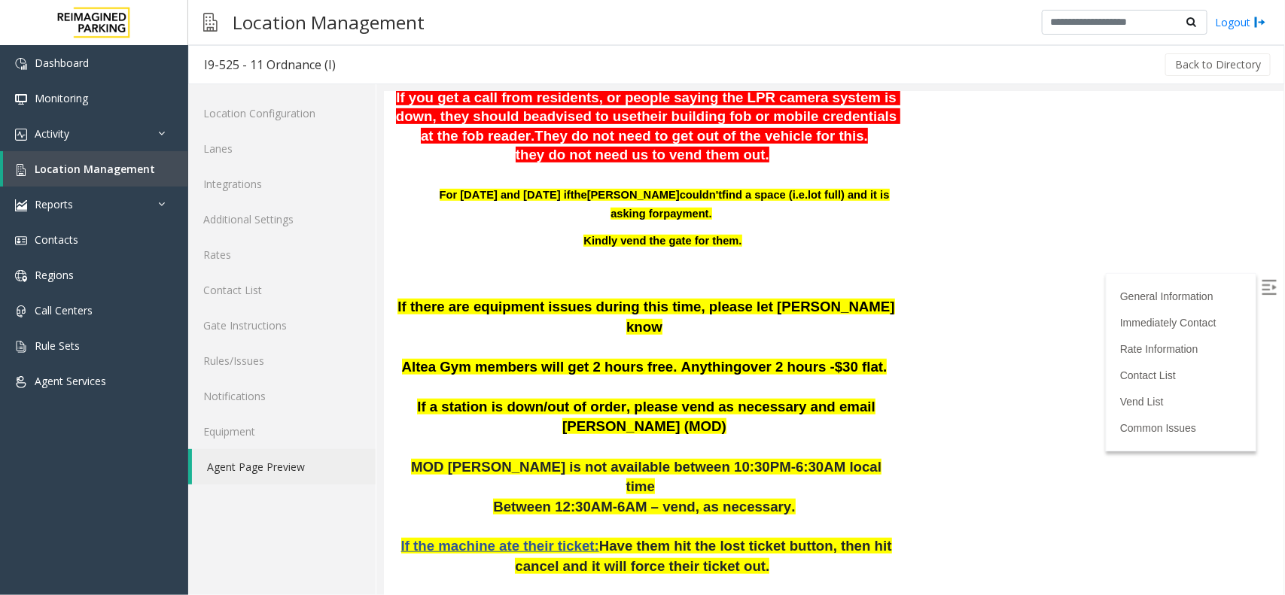
click at [873, 351] on p "If there are equipment issues during this time, please let [PERSON_NAME] know A…" at bounding box center [645, 347] width 502 height 100
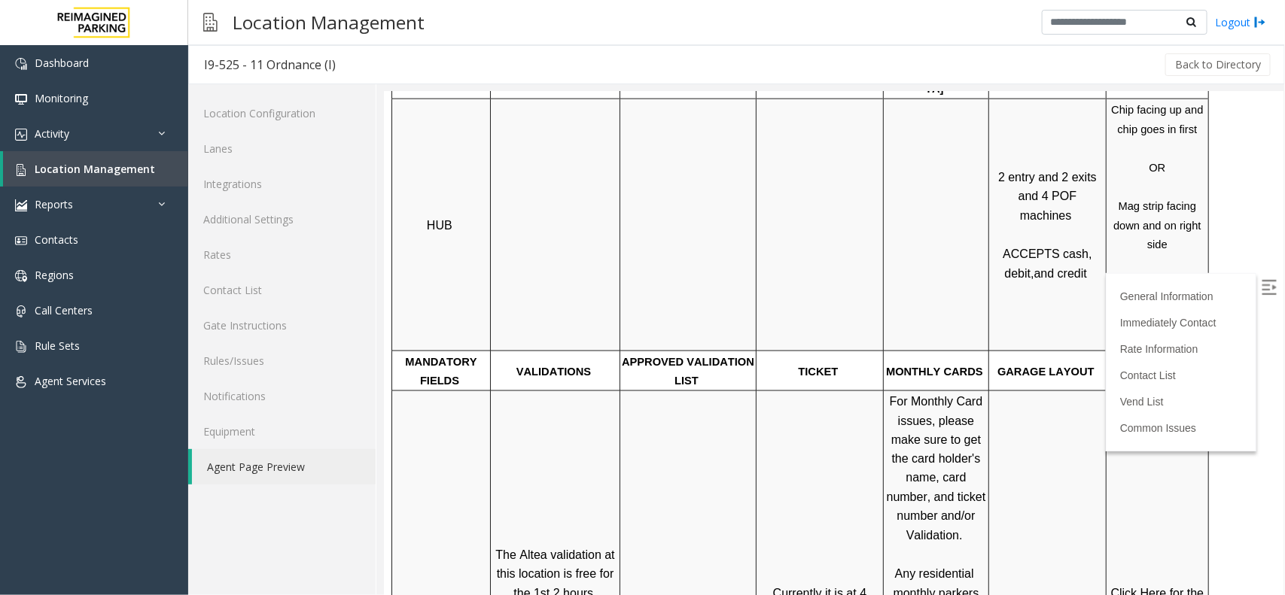
scroll to position [941, 0]
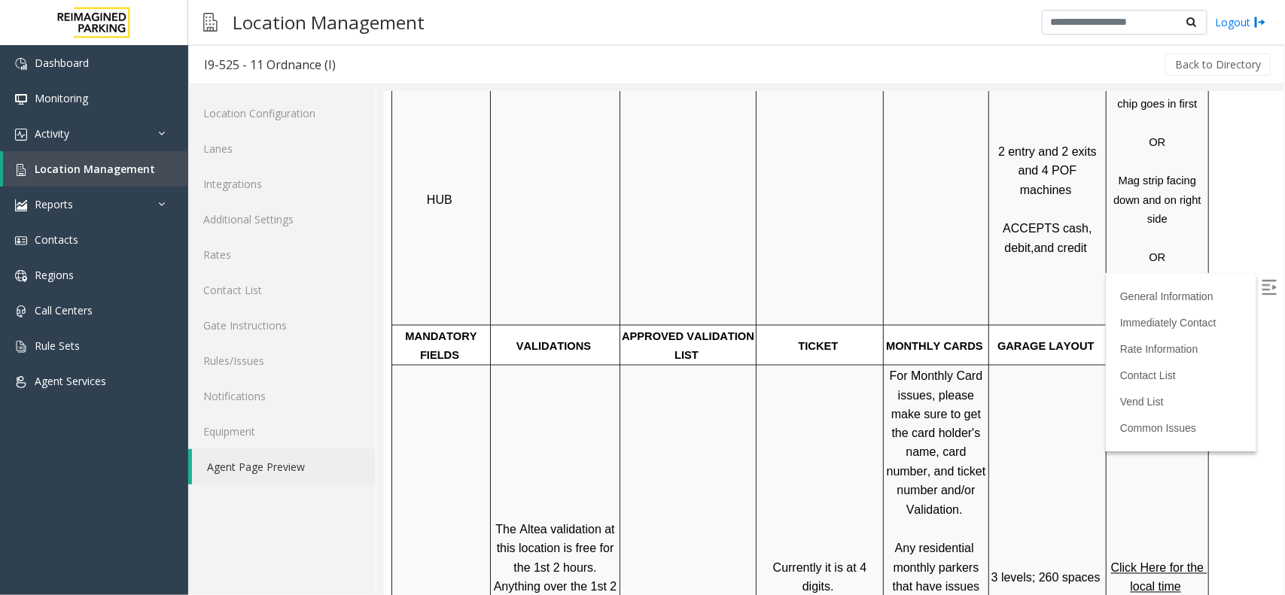
click at [1259, 295] on label at bounding box center [1270, 289] width 23 height 23
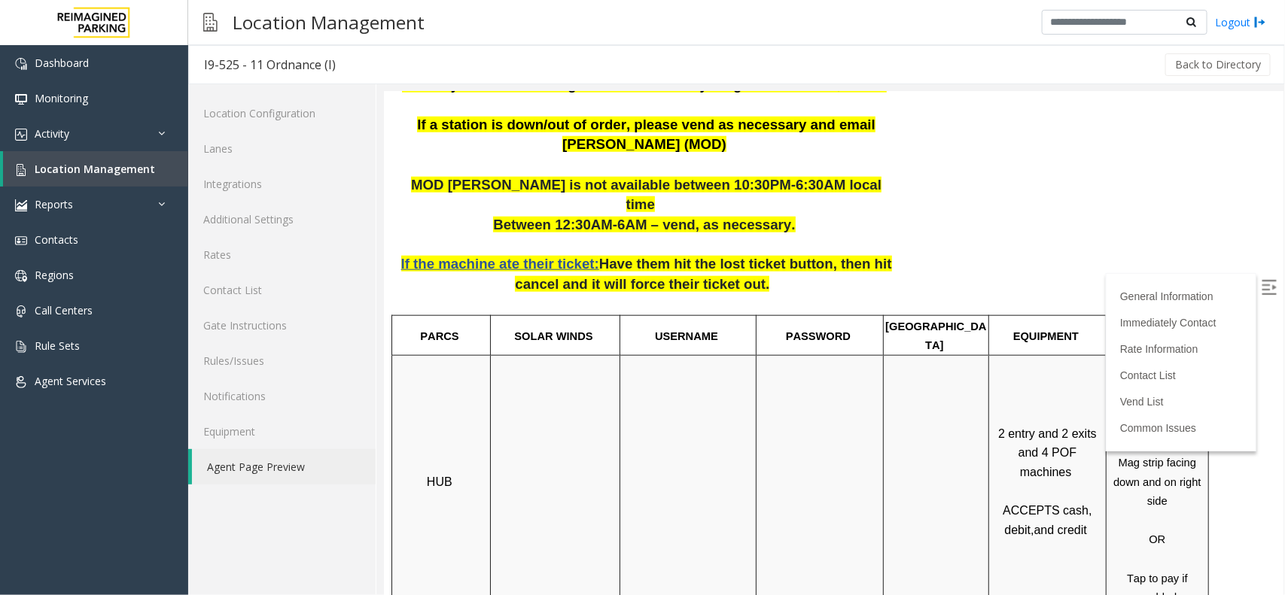
scroll to position [188, 0]
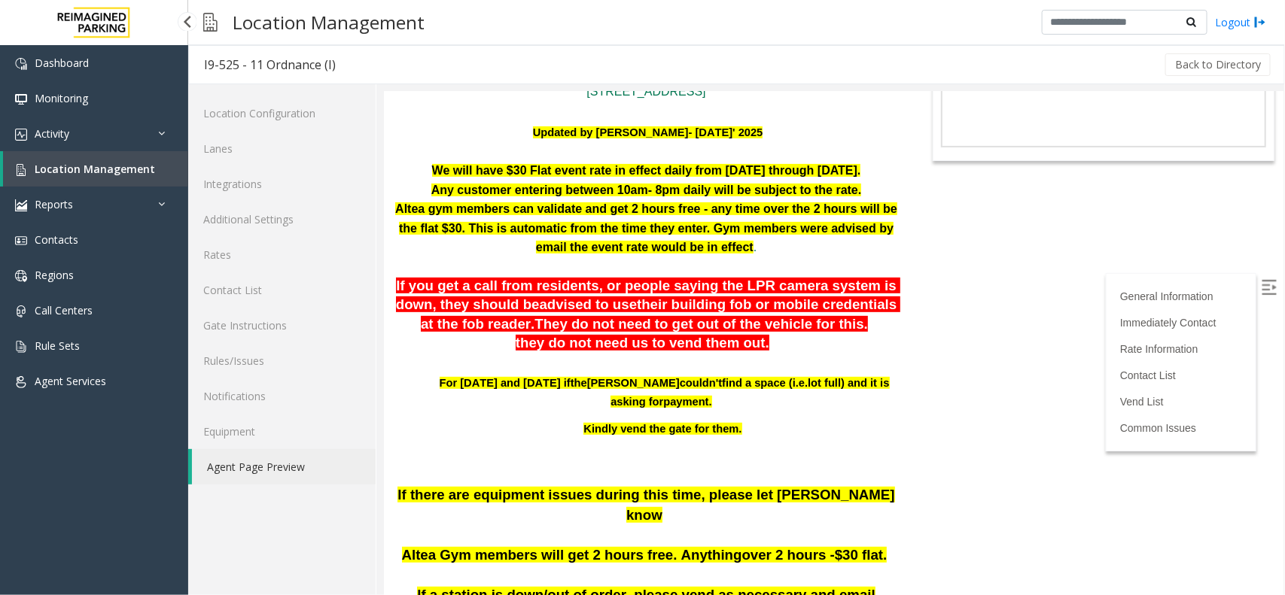
click at [87, 173] on span "Location Management" at bounding box center [95, 169] width 120 height 14
